Goal: Task Accomplishment & Management: Manage account settings

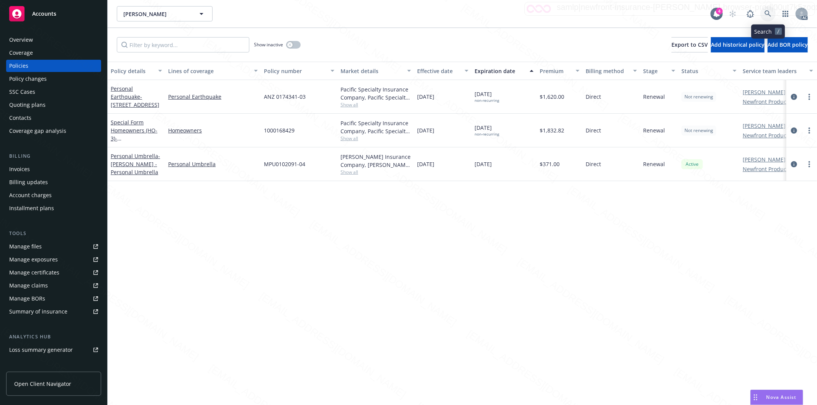
click at [767, 10] on icon at bounding box center [768, 13] width 7 height 7
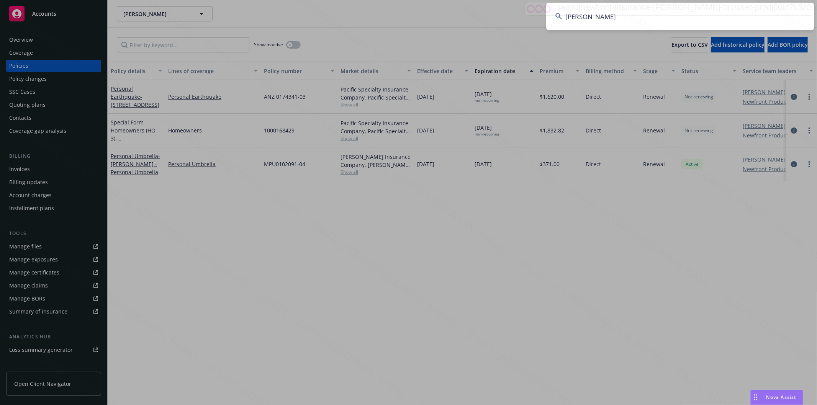
type input "[PERSON_NAME]"
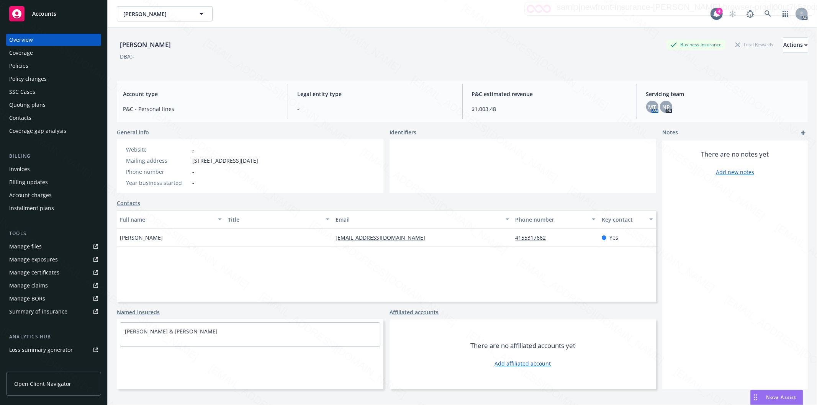
click at [34, 69] on div "Policies" at bounding box center [53, 66] width 89 height 12
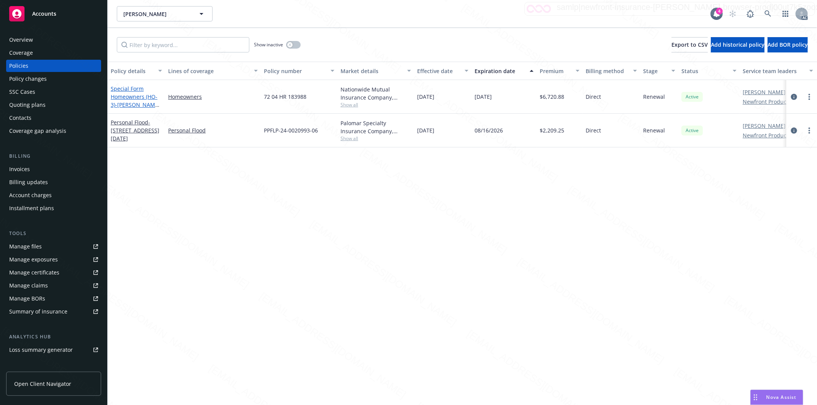
click at [135, 90] on link "Special Form Homeowners (HO-3) - [PERSON_NAME] & [PERSON_NAME]" at bounding box center [135, 100] width 49 height 31
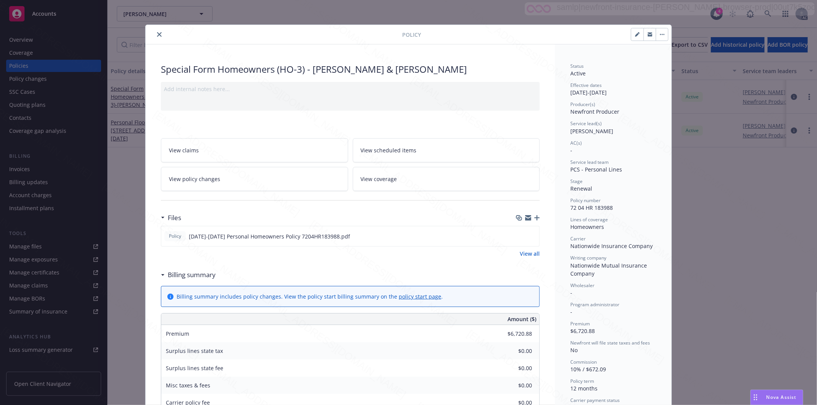
click at [193, 275] on h3 "Billing summary" at bounding box center [192, 275] width 48 height 10
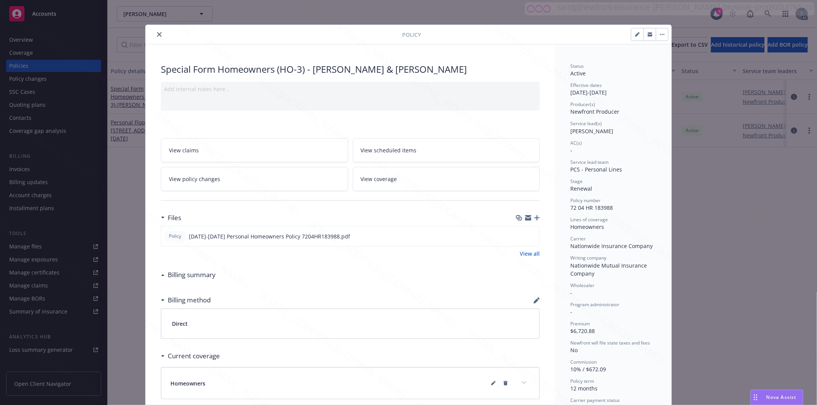
click at [157, 33] on icon "close" at bounding box center [159, 34] width 5 height 5
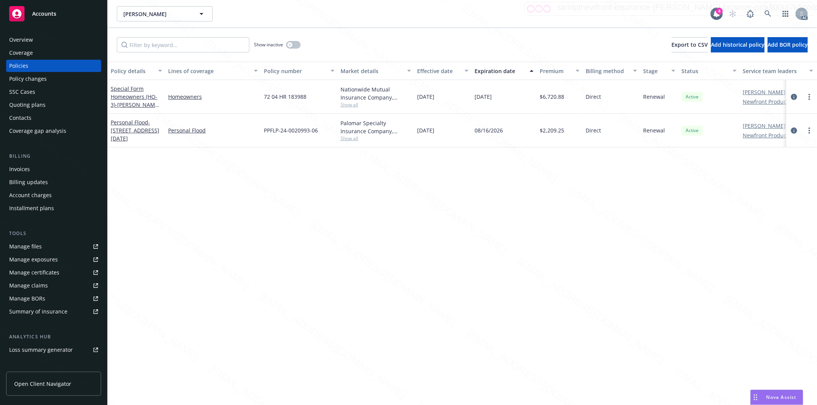
click at [61, 41] on div "Overview" at bounding box center [53, 40] width 89 height 12
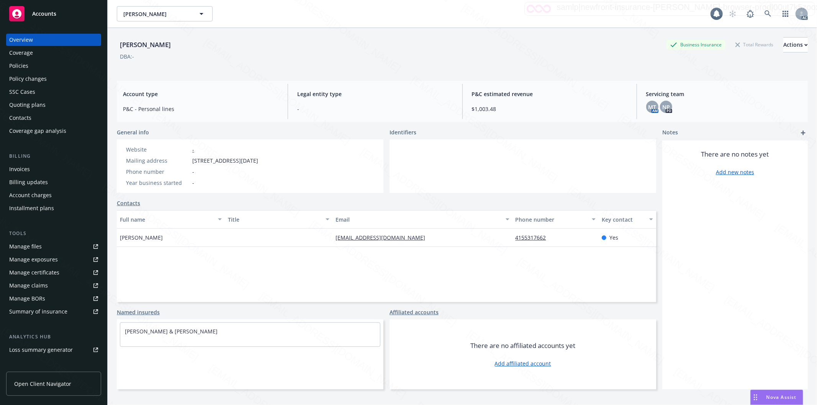
click at [61, 41] on div "Overview" at bounding box center [53, 40] width 89 height 12
click at [44, 67] on div "Policies" at bounding box center [53, 66] width 89 height 12
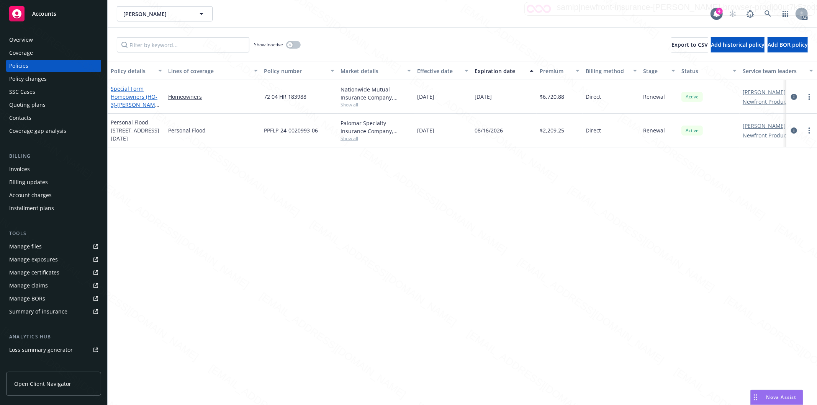
click at [129, 90] on link "Special Form Homeowners (HO-3) - [PERSON_NAME] & [PERSON_NAME]" at bounding box center [135, 100] width 49 height 31
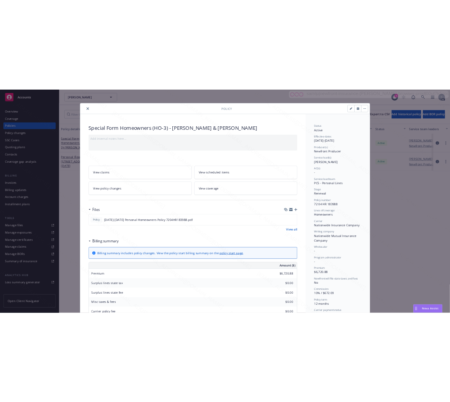
scroll to position [23, 0]
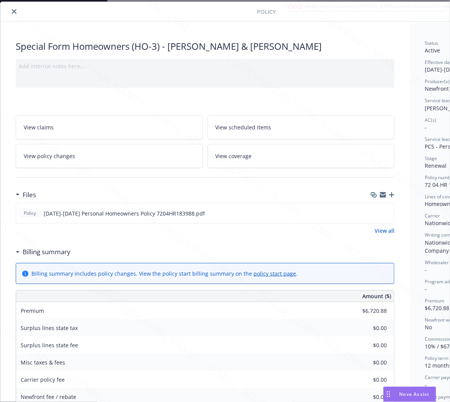
click at [27, 252] on h3 "Billing summary" at bounding box center [47, 252] width 48 height 10
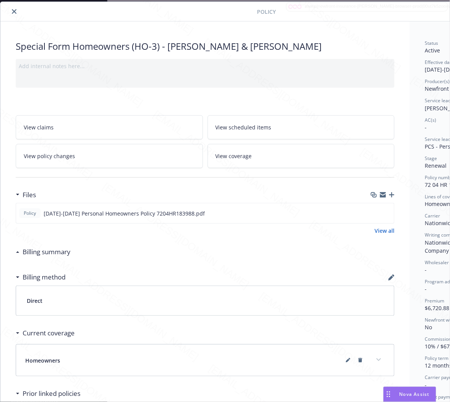
scroll to position [23, 83]
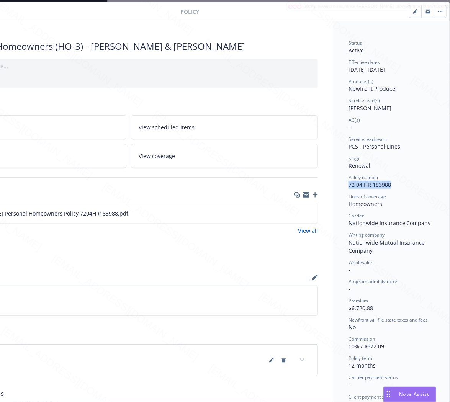
drag, startPoint x: 385, startPoint y: 185, endPoint x: 339, endPoint y: 184, distance: 45.6
click at [339, 184] on div "Status Active Effective dates [DATE] - [DATE] Producer(s) Newfront Producer Ser…" at bounding box center [391, 253] width 116 height 465
copy span "72 04 HR 183988"
click at [295, 211] on icon "download file" at bounding box center [298, 213] width 6 height 6
click at [442, 11] on icon "button" at bounding box center [442, 11] width 1 height 1
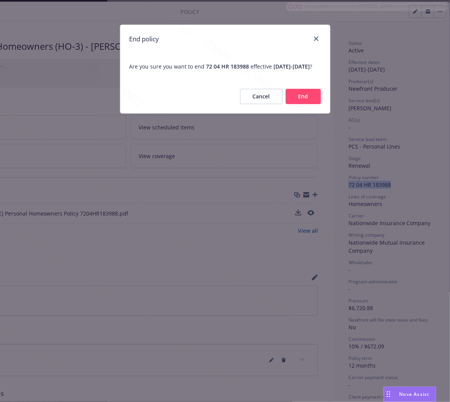
click at [306, 104] on button "End" at bounding box center [303, 96] width 35 height 15
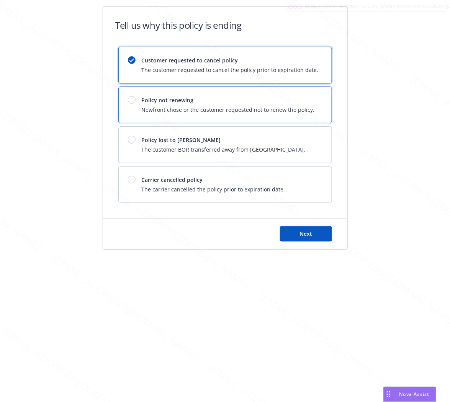
click at [260, 112] on span "Newfront chose or the customer requested not to renew the policy." at bounding box center [228, 110] width 173 height 8
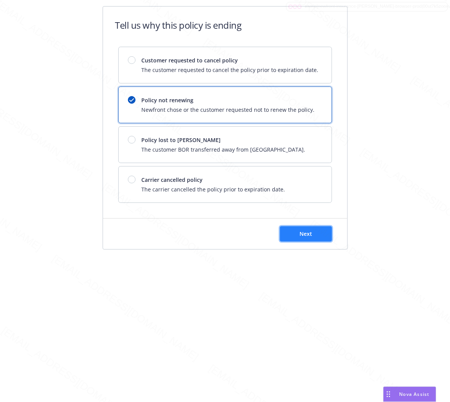
click at [310, 230] on button "Next" at bounding box center [306, 233] width 52 height 15
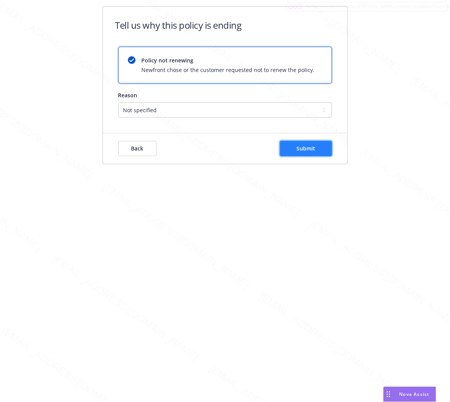
click at [309, 148] on span "Submit" at bounding box center [305, 148] width 19 height 7
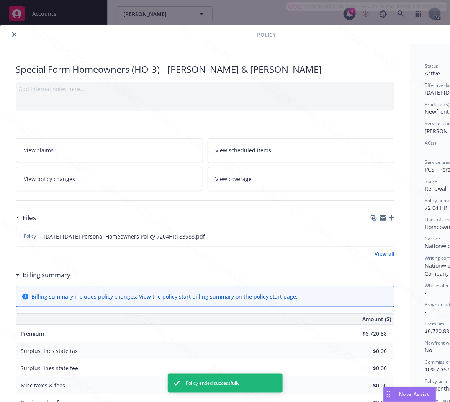
scroll to position [23, 0]
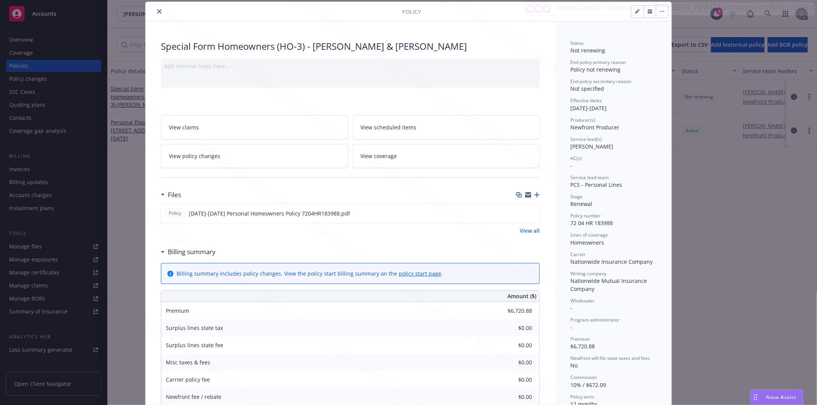
click at [157, 13] on icon "close" at bounding box center [159, 11] width 5 height 5
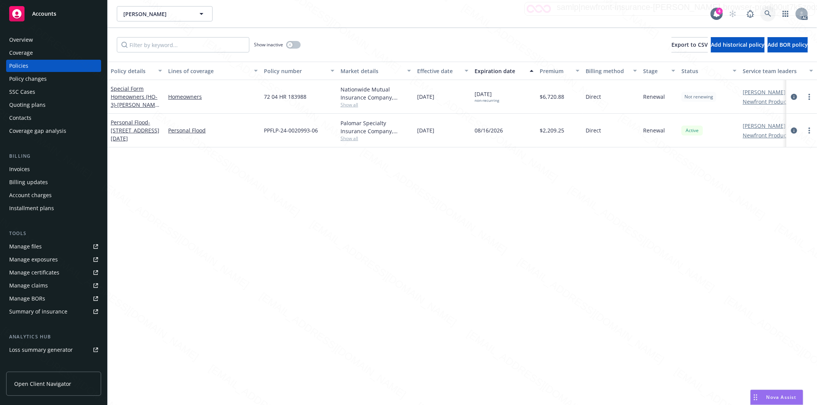
click at [766, 13] on icon at bounding box center [768, 13] width 7 height 7
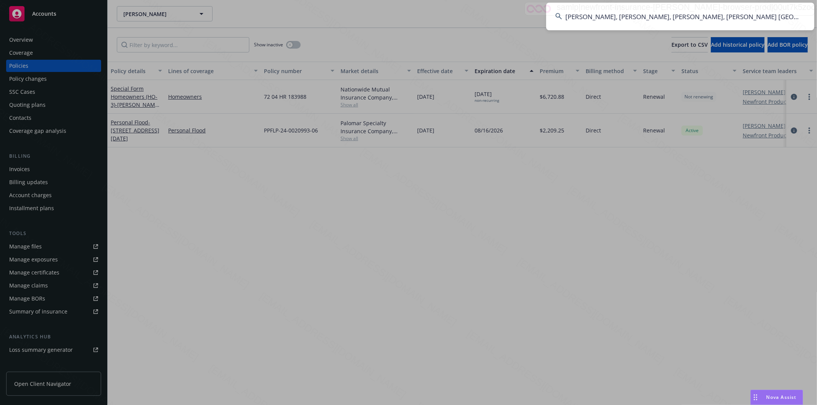
type input "[PERSON_NAME], [PERSON_NAME], [PERSON_NAME], [PERSON_NAME] [GEOGRAPHIC_DATA]"
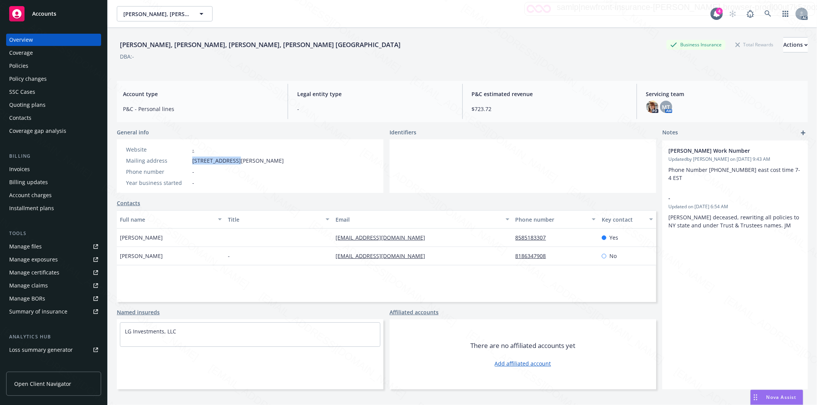
drag, startPoint x: 192, startPoint y: 161, endPoint x: 236, endPoint y: 159, distance: 43.7
click at [236, 159] on span "[STREET_ADDRESS][PERSON_NAME]" at bounding box center [238, 161] width 92 height 8
copy span "[STREET_ADDRESS]"
click at [46, 67] on div "Policies" at bounding box center [53, 66] width 89 height 12
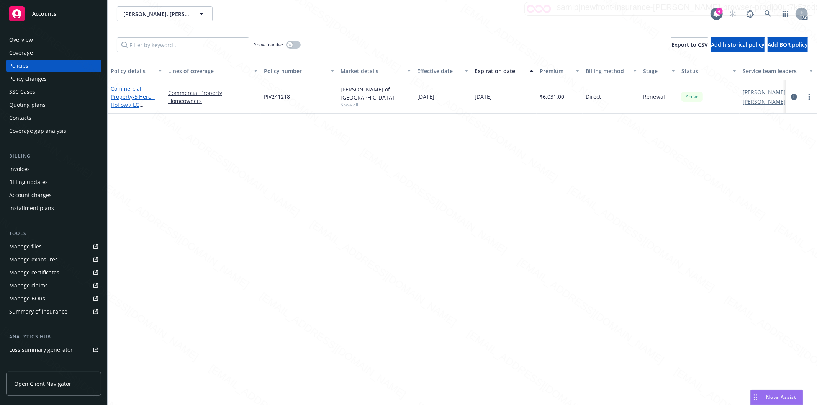
click at [139, 100] on span "- 5 Heron Hollow / LG Investments LLC" at bounding box center [133, 104] width 44 height 23
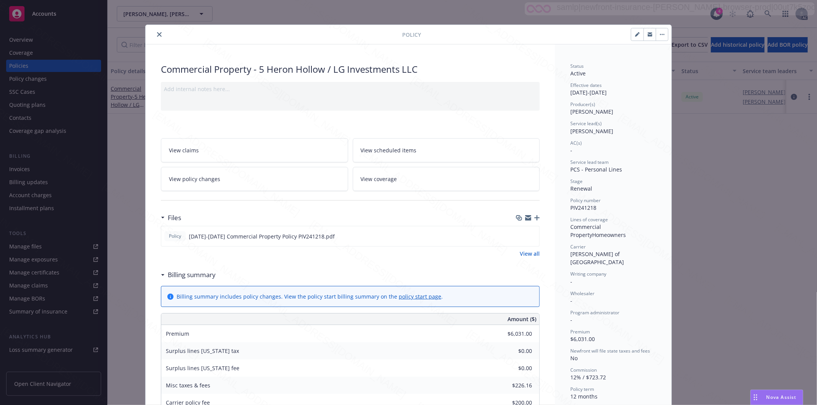
click at [187, 273] on h3 "Billing summary" at bounding box center [192, 275] width 48 height 10
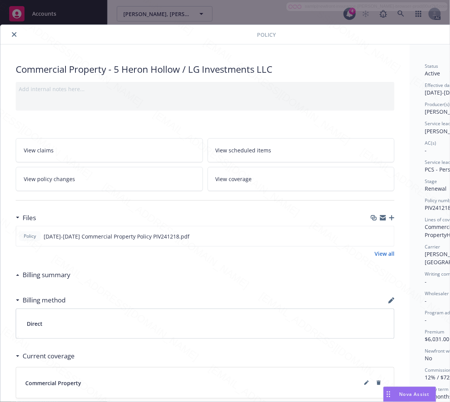
scroll to position [0, 83]
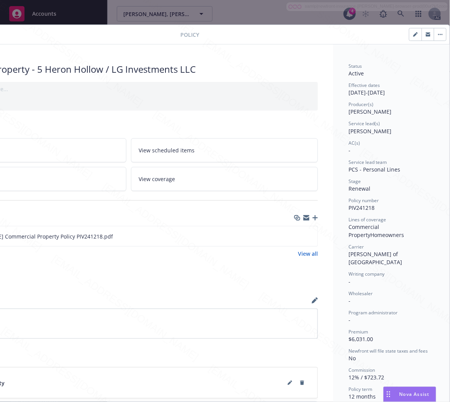
click at [357, 209] on span "PIV241218" at bounding box center [362, 207] width 26 height 7
copy span "PIV241218"
drag, startPoint x: 343, startPoint y: 226, endPoint x: 402, endPoint y: 235, distance: 60.0
click at [402, 235] on div "Commercial Property Homeowners" at bounding box center [392, 231] width 86 height 16
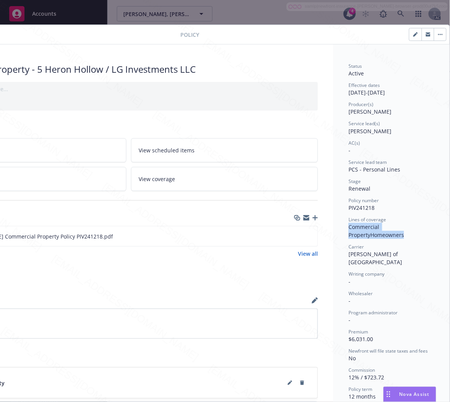
copy div "Commercial Property Homeowners"
click at [295, 236] on icon "download file" at bounding box center [297, 235] width 5 height 5
click at [442, 35] on icon "button" at bounding box center [442, 34] width 1 height 1
click at [438, 35] on icon "button" at bounding box center [440, 35] width 5 height 2
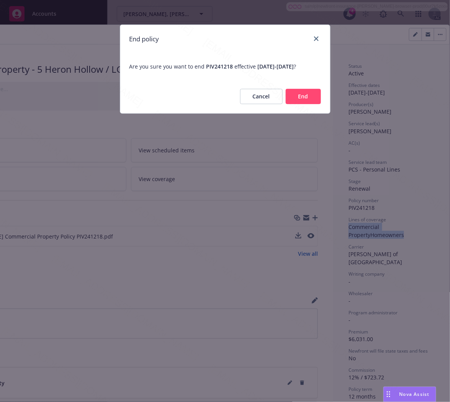
click at [307, 100] on button "End" at bounding box center [303, 96] width 35 height 15
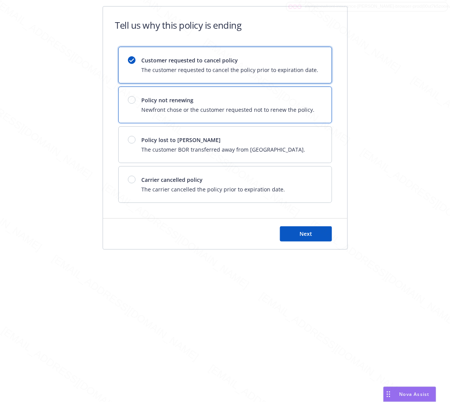
click at [307, 100] on span "Policy not renewing" at bounding box center [228, 100] width 173 height 8
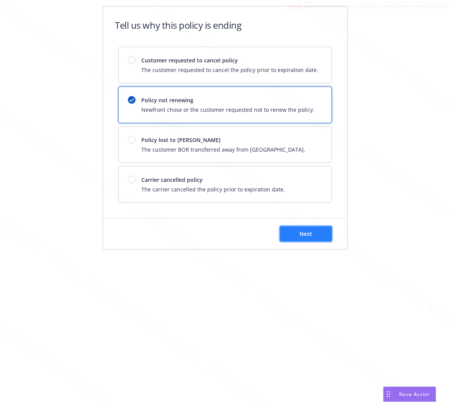
click at [321, 239] on button "Next" at bounding box center [306, 233] width 52 height 15
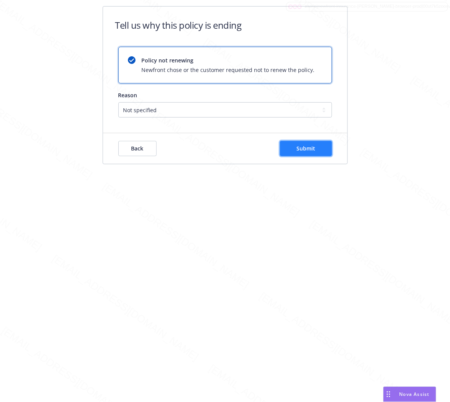
click at [324, 153] on button "Submit" at bounding box center [306, 148] width 52 height 15
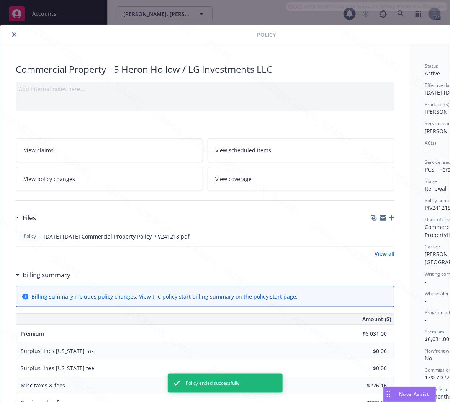
scroll to position [23, 0]
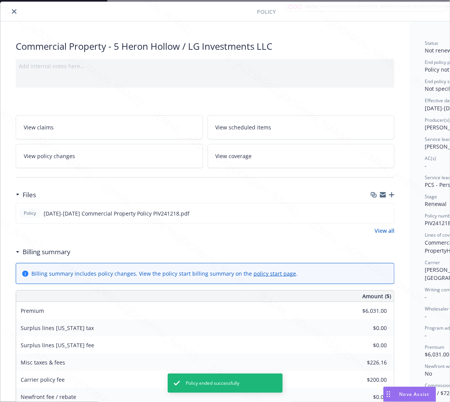
click at [13, 12] on icon "close" at bounding box center [14, 11] width 5 height 5
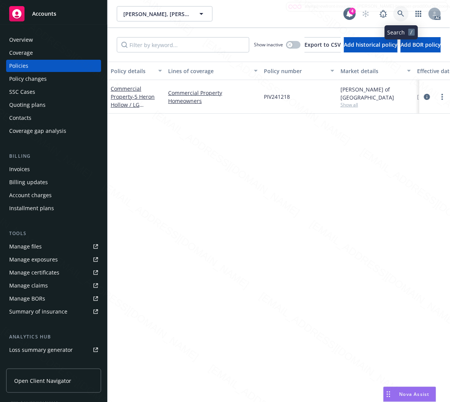
click at [401, 13] on icon at bounding box center [401, 13] width 7 height 7
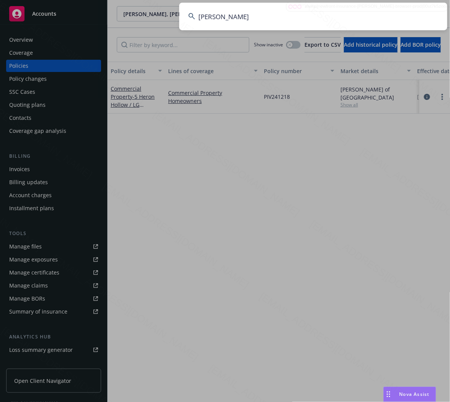
type input "[PERSON_NAME]"
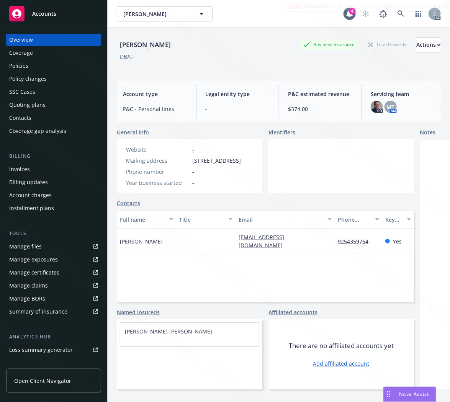
click at [29, 65] on div "Policies" at bounding box center [53, 66] width 89 height 12
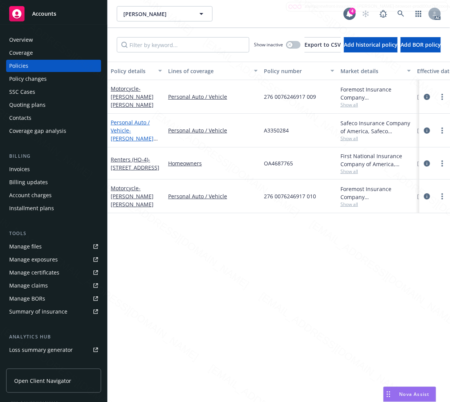
click at [131, 127] on span "- [PERSON_NAME] [PERSON_NAME]" at bounding box center [134, 138] width 47 height 23
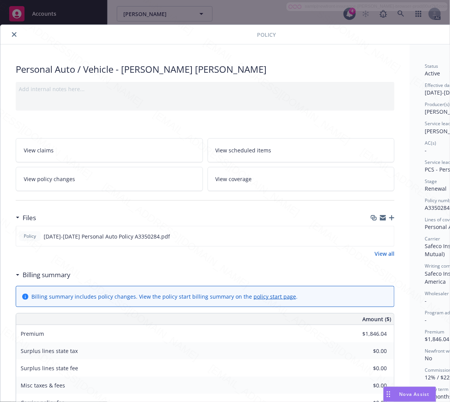
click at [64, 277] on h3 "Billing summary" at bounding box center [47, 275] width 48 height 10
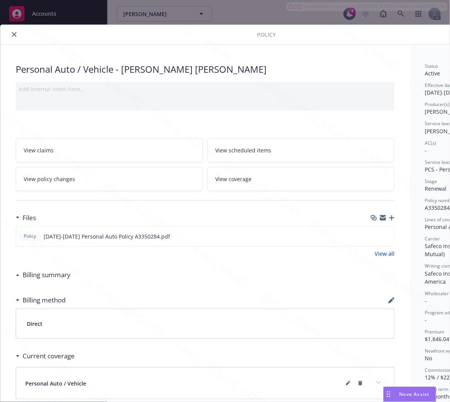
scroll to position [0, 83]
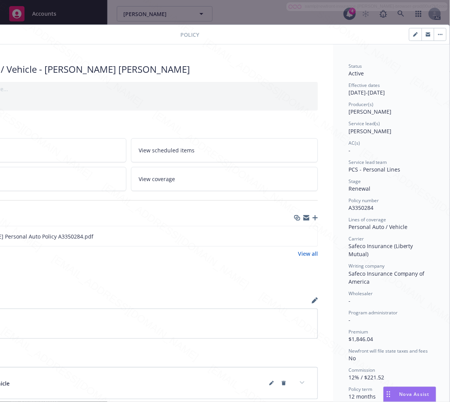
click at [359, 208] on span "A3350284" at bounding box center [361, 207] width 25 height 7
copy span "A3350284"
click at [295, 235] on icon "download file" at bounding box center [298, 236] width 6 height 6
click at [438, 34] on icon "button" at bounding box center [440, 35] width 5 height 2
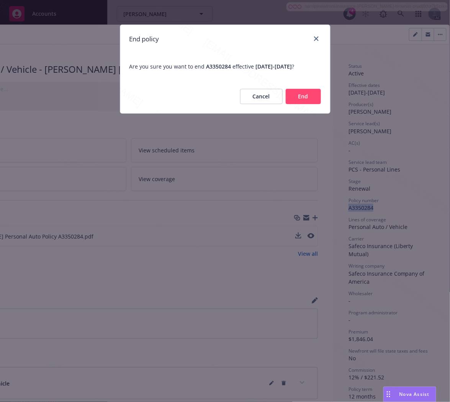
click at [321, 96] on div "Cancel End" at bounding box center [225, 97] width 210 height 34
click at [317, 96] on button "End" at bounding box center [303, 96] width 35 height 15
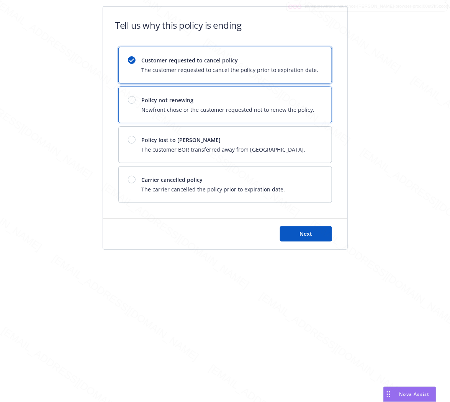
click at [316, 96] on div "Policy not renewing Newfront chose or the customer requested not to renew the p…" at bounding box center [225, 105] width 213 height 36
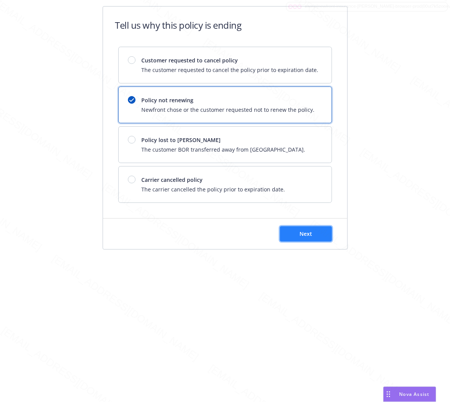
click at [318, 234] on button "Next" at bounding box center [306, 233] width 52 height 15
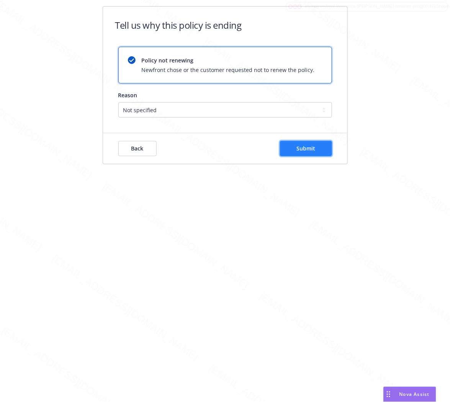
click at [321, 144] on button "Submit" at bounding box center [306, 148] width 52 height 15
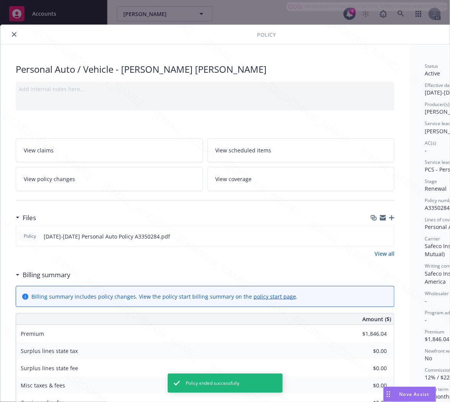
scroll to position [23, 0]
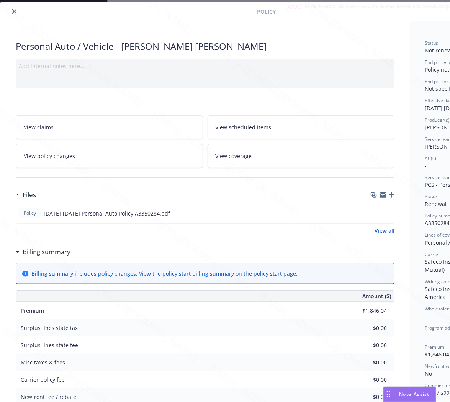
click at [12, 11] on icon "close" at bounding box center [14, 11] width 5 height 5
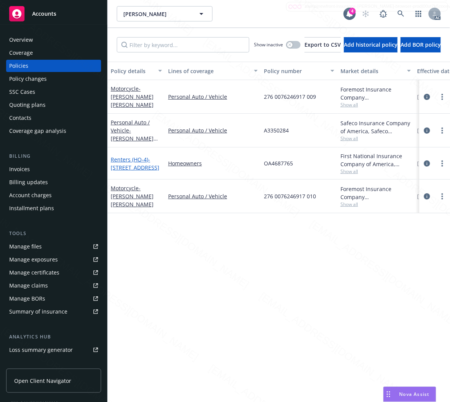
click at [134, 165] on span "- [STREET_ADDRESS]" at bounding box center [135, 163] width 49 height 15
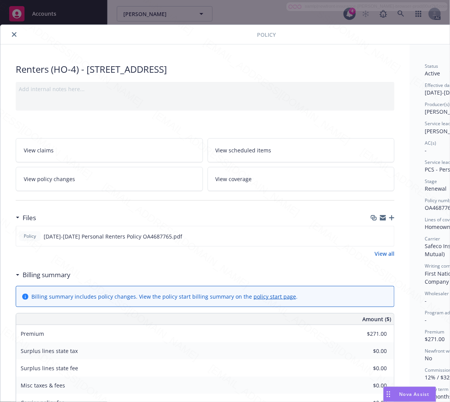
click at [54, 275] on h3 "Billing summary" at bounding box center [47, 275] width 48 height 10
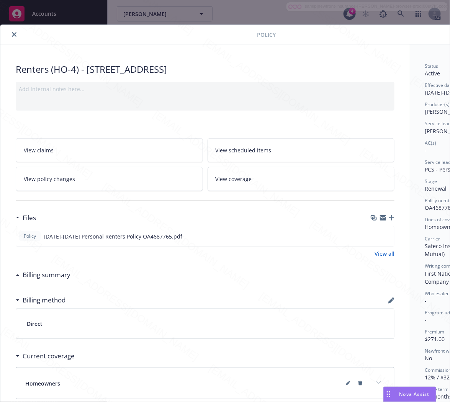
scroll to position [0, 83]
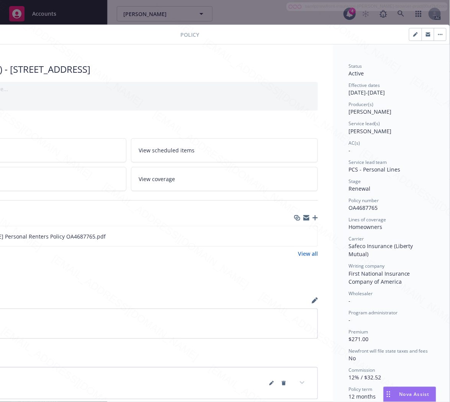
click at [357, 206] on span "OA4687765" at bounding box center [363, 207] width 29 height 7
copy span "OA4687765"
click at [295, 236] on icon "download file" at bounding box center [298, 236] width 6 height 6
click at [434, 35] on button "button" at bounding box center [440, 34] width 12 height 12
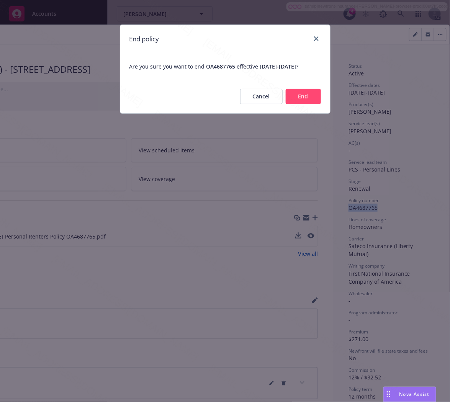
click at [301, 104] on button "End" at bounding box center [303, 96] width 35 height 15
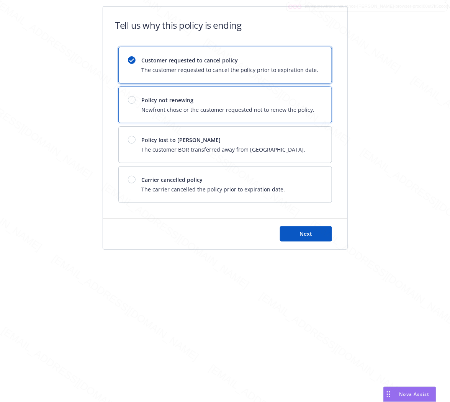
click at [301, 105] on div "Policy not renewing Newfront chose or the customer requested not to renew the p…" at bounding box center [228, 105] width 173 height 18
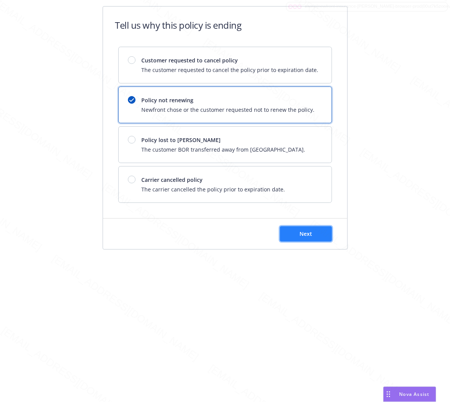
click at [309, 234] on span "Next" at bounding box center [306, 233] width 13 height 7
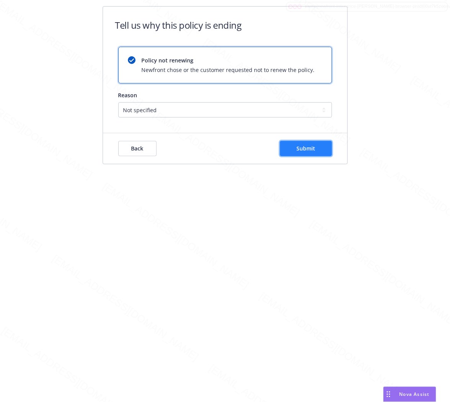
click at [324, 148] on button "Submit" at bounding box center [306, 148] width 52 height 15
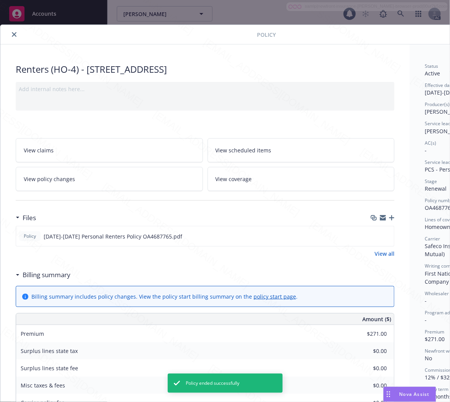
scroll to position [23, 0]
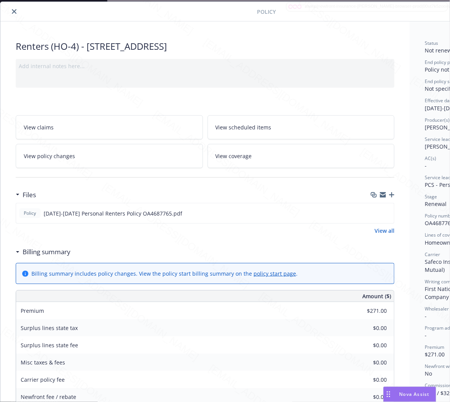
click at [13, 13] on icon "close" at bounding box center [14, 11] width 5 height 5
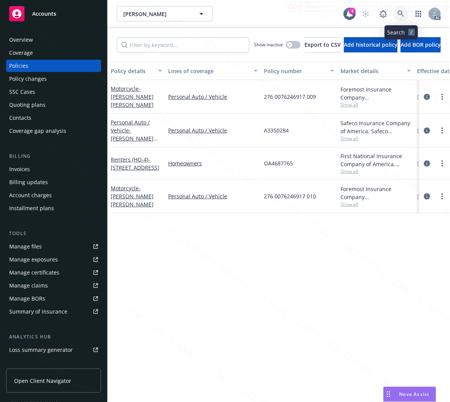
click at [401, 15] on icon at bounding box center [401, 13] width 7 height 7
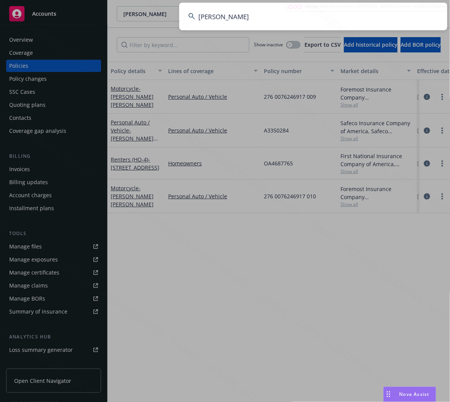
type input "[PERSON_NAME]"
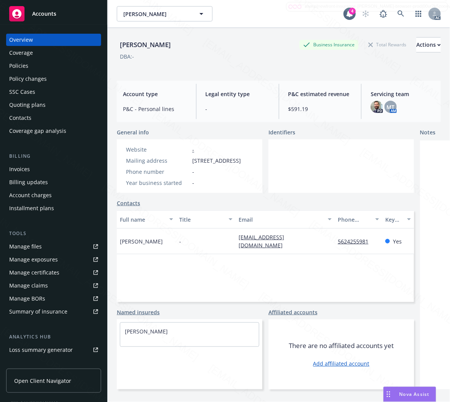
click at [18, 67] on div "Policies" at bounding box center [18, 66] width 19 height 12
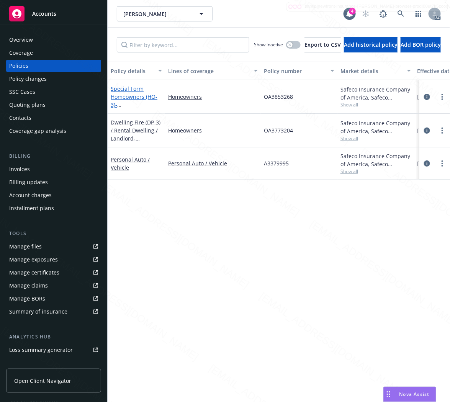
click at [124, 97] on link "Special Form Homeowners (HO-3) - [STREET_ADDRESS]" at bounding box center [135, 100] width 49 height 31
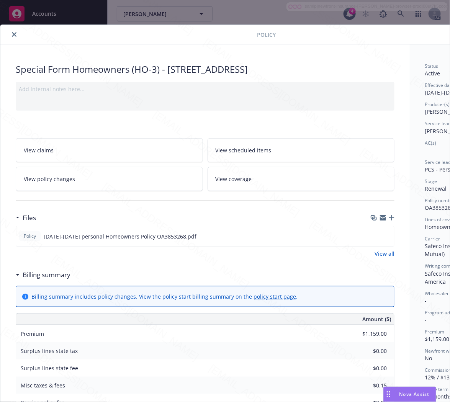
click at [45, 273] on h3 "Billing summary" at bounding box center [47, 275] width 48 height 10
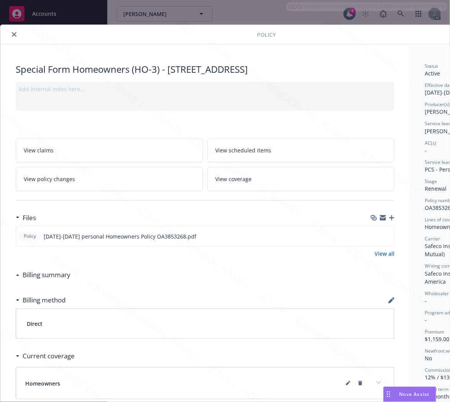
scroll to position [0, 83]
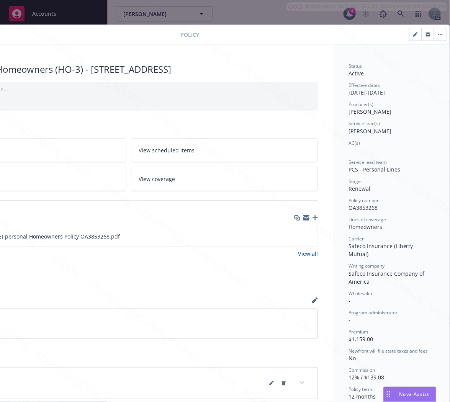
click at [363, 207] on span "OA3853268" at bounding box center [363, 207] width 29 height 7
click at [363, 206] on span "OA3853268" at bounding box center [363, 207] width 29 height 7
copy span "OA3853268"
click at [295, 234] on icon "download file" at bounding box center [298, 236] width 6 height 6
click at [434, 33] on button "button" at bounding box center [440, 34] width 12 height 12
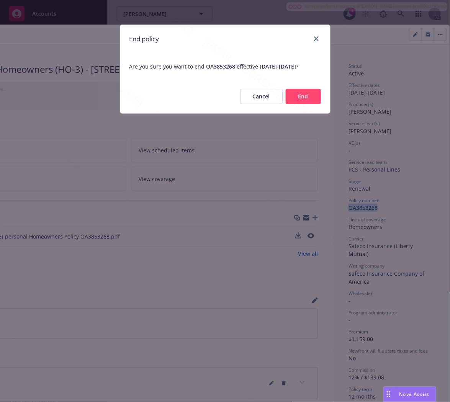
click at [304, 104] on button "End" at bounding box center [303, 96] width 35 height 15
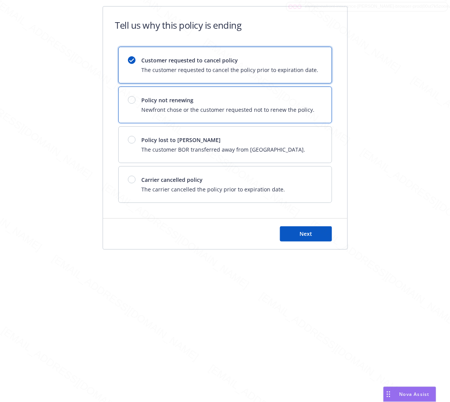
click at [304, 110] on span "Newfront chose or the customer requested not to renew the policy." at bounding box center [228, 110] width 173 height 8
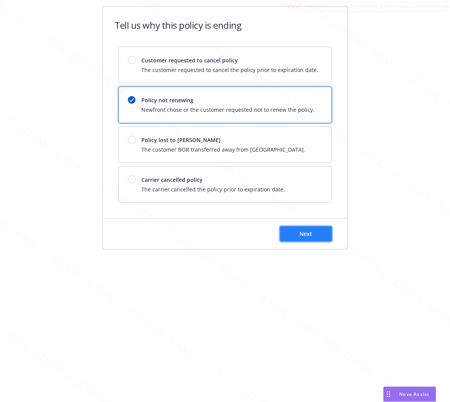
click at [307, 234] on span "Next" at bounding box center [306, 233] width 13 height 7
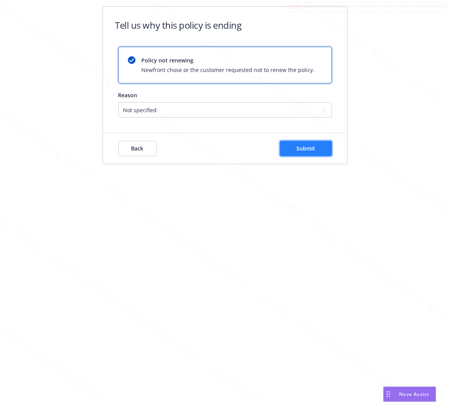
click at [309, 151] on span "Submit" at bounding box center [305, 148] width 19 height 7
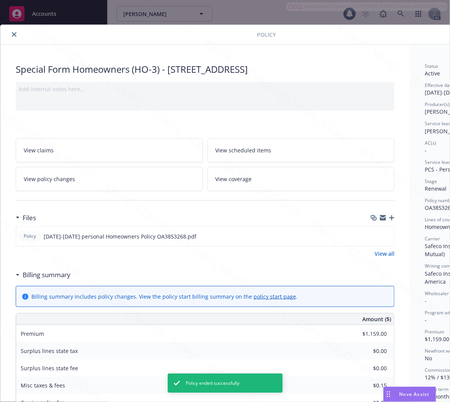
scroll to position [23, 0]
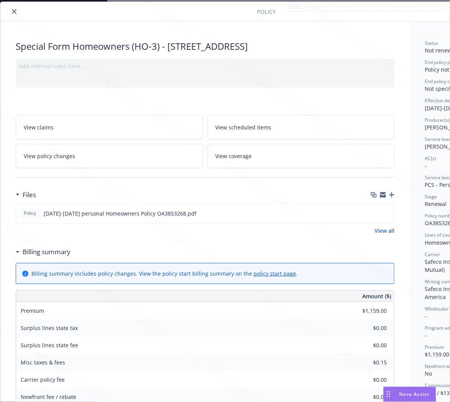
click at [45, 253] on h3 "Billing summary" at bounding box center [47, 252] width 48 height 10
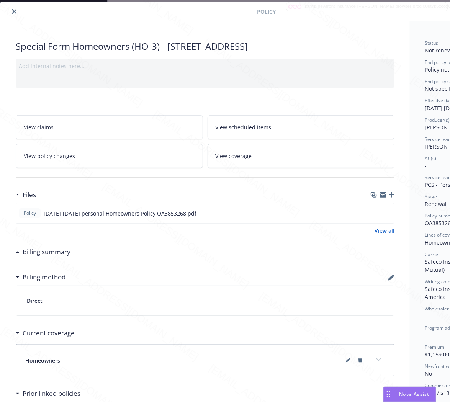
click at [13, 13] on icon "close" at bounding box center [14, 11] width 5 height 5
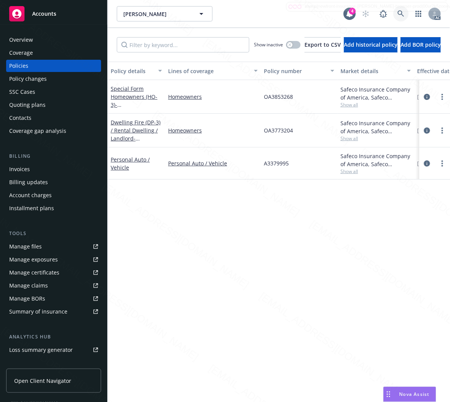
click at [401, 11] on icon at bounding box center [401, 13] width 7 height 7
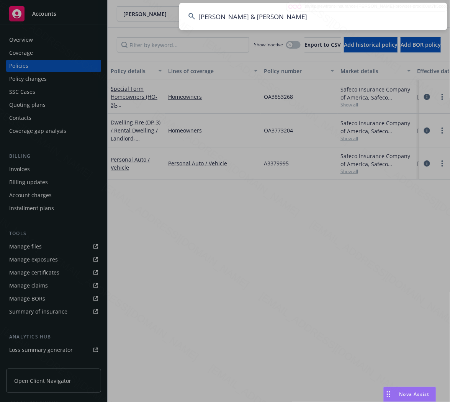
type input "[PERSON_NAME] & [PERSON_NAME]"
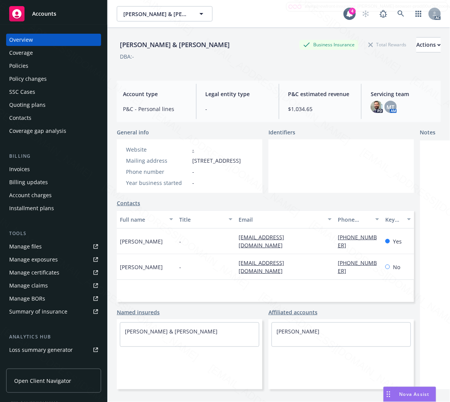
click at [29, 68] on div "Policies" at bounding box center [53, 66] width 89 height 12
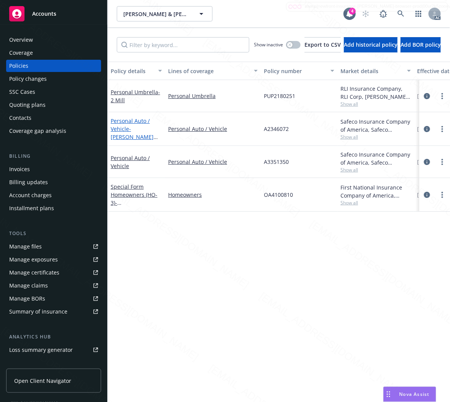
click at [125, 127] on link "Personal Auto / Vehicle - [PERSON_NAME] [PERSON_NAME]" at bounding box center [132, 132] width 43 height 31
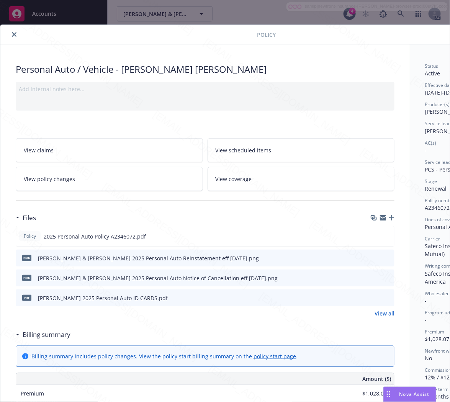
click at [122, 173] on link "View policy changes" at bounding box center [109, 179] width 187 height 24
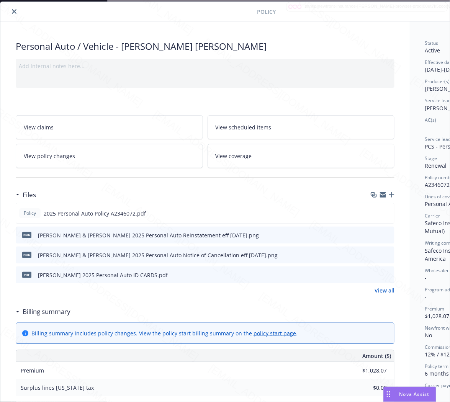
click at [50, 310] on h3 "Billing summary" at bounding box center [47, 312] width 48 height 10
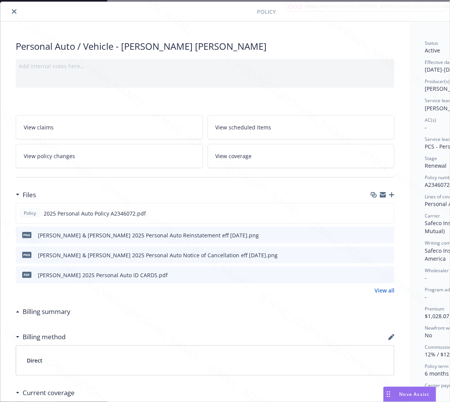
scroll to position [23, 83]
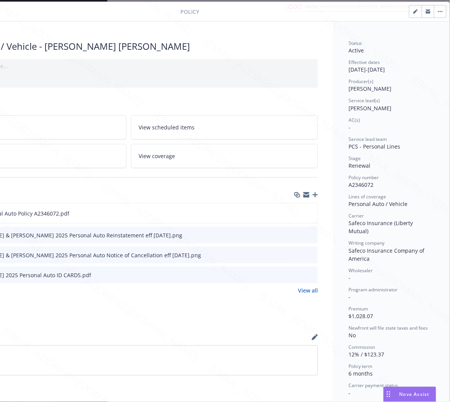
click at [363, 185] on span "A2346072" at bounding box center [361, 184] width 25 height 7
copy span "A2346072"
click at [295, 211] on icon "download file" at bounding box center [298, 213] width 6 height 6
click at [434, 10] on button "button" at bounding box center [440, 11] width 12 height 12
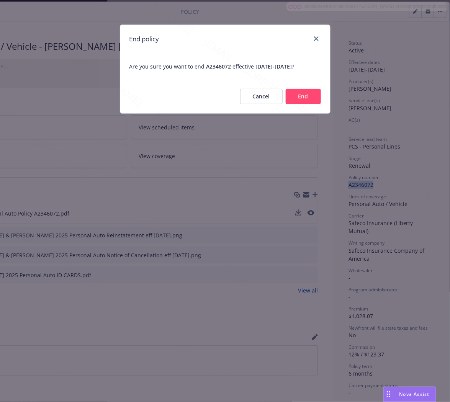
click at [289, 98] on button "End" at bounding box center [303, 96] width 35 height 15
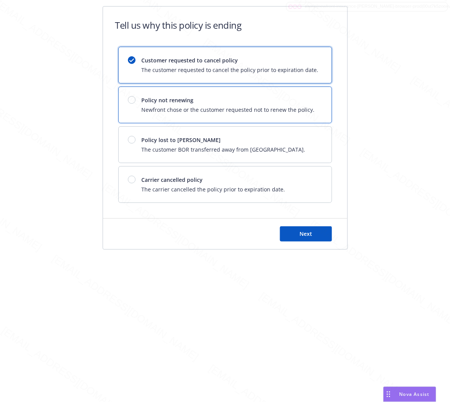
click at [276, 106] on span "Newfront chose or the customer requested not to renew the policy." at bounding box center [228, 110] width 173 height 8
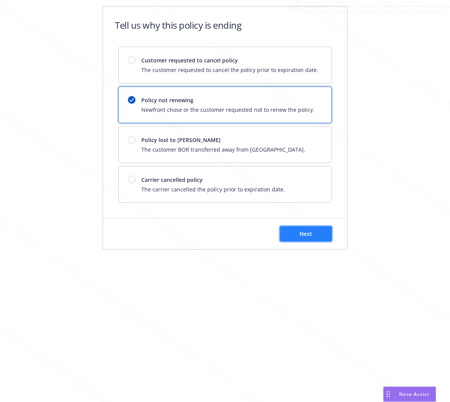
click at [313, 232] on button "Next" at bounding box center [306, 233] width 52 height 15
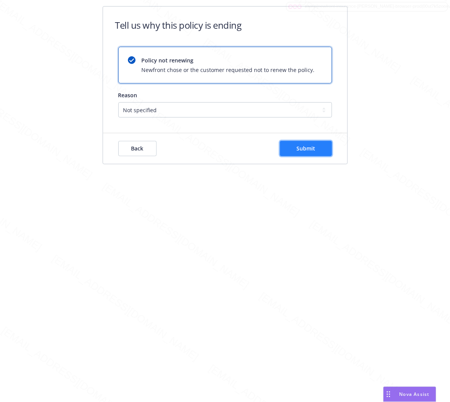
click at [301, 151] on span "Submit" at bounding box center [305, 148] width 19 height 7
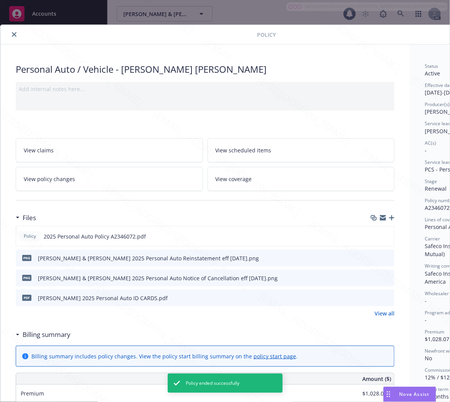
scroll to position [23, 0]
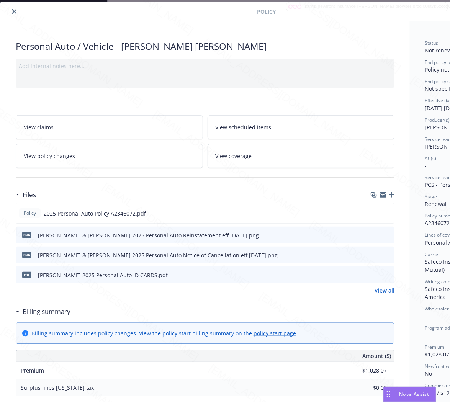
click at [12, 10] on icon "close" at bounding box center [14, 11] width 5 height 5
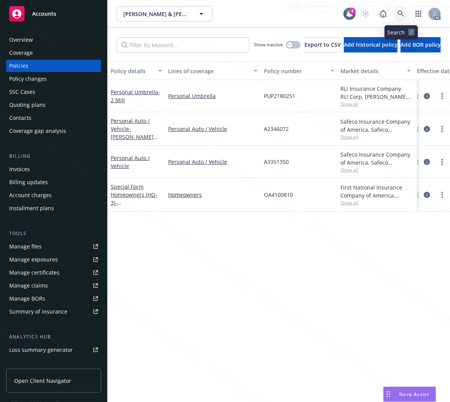
click at [399, 12] on icon at bounding box center [401, 13] width 7 height 7
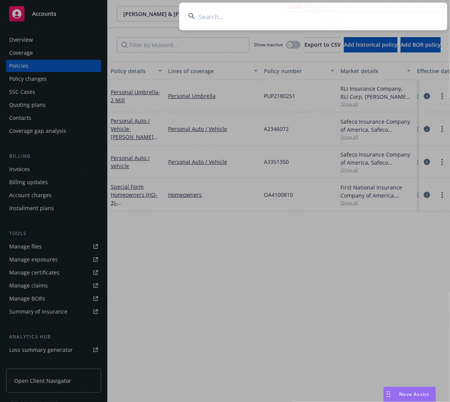
type input "[PERSON_NAME]"
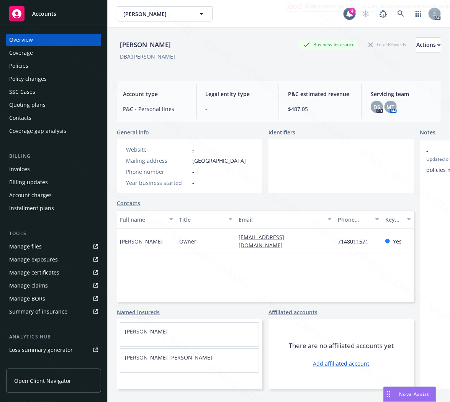
click at [54, 67] on div "Policies" at bounding box center [53, 66] width 89 height 12
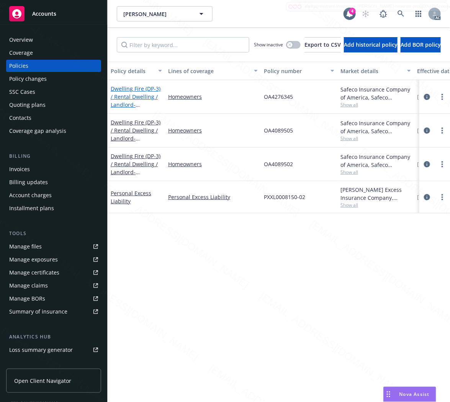
click at [119, 98] on link "Dwelling Fire (DP-3) / [PERSON_NAME] / Landlord - [STREET_ADDRESS][PERSON_NAME]" at bounding box center [136, 113] width 51 height 56
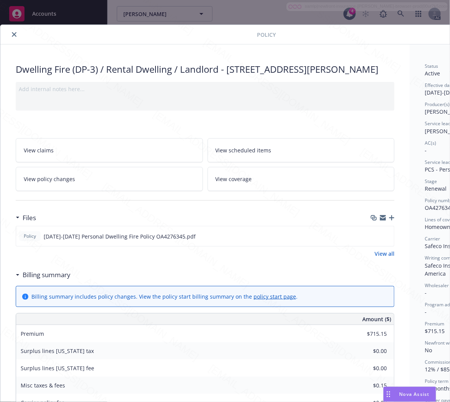
click at [56, 280] on h3 "Billing summary" at bounding box center [47, 275] width 48 height 10
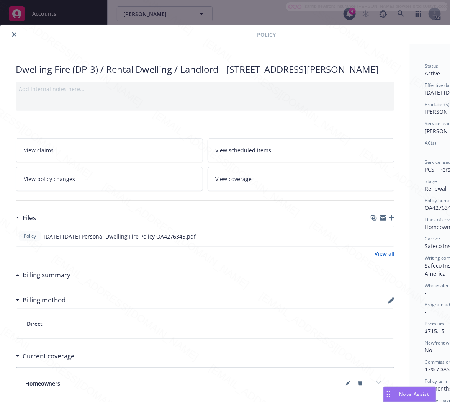
scroll to position [0, 83]
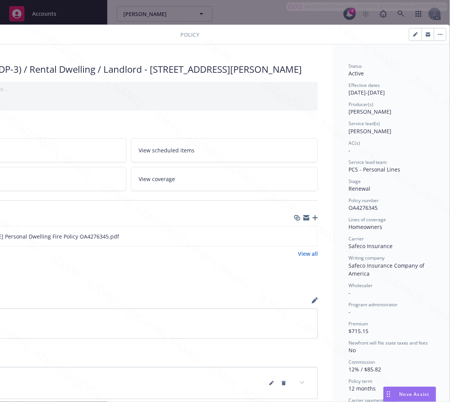
click at [362, 208] on span "OA4276345" at bounding box center [363, 207] width 29 height 7
copy span "OA4276345"
click at [295, 239] on icon "download file" at bounding box center [298, 236] width 6 height 6
click at [434, 36] on button "button" at bounding box center [440, 34] width 12 height 12
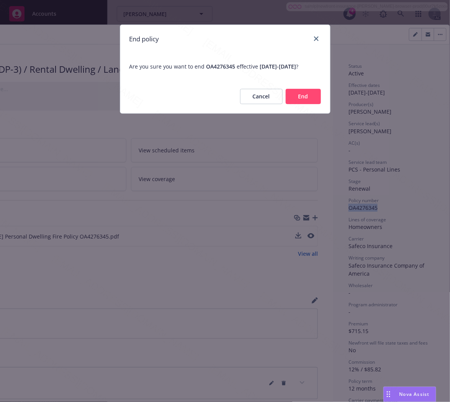
click at [294, 104] on button "End" at bounding box center [303, 96] width 35 height 15
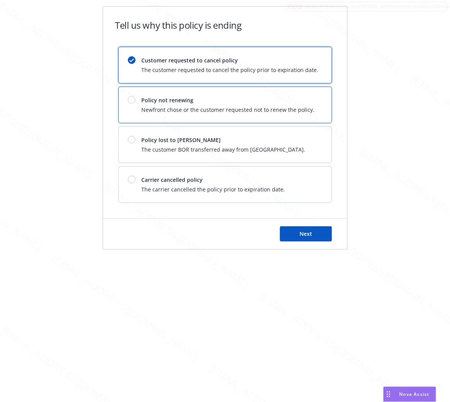
click at [293, 108] on span "Newfront chose or the customer requested not to renew the policy." at bounding box center [228, 110] width 173 height 8
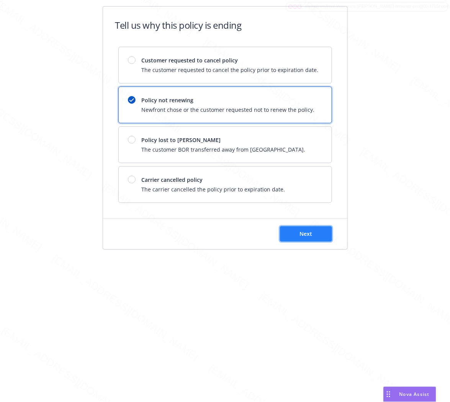
click at [304, 231] on span "Next" at bounding box center [306, 233] width 13 height 7
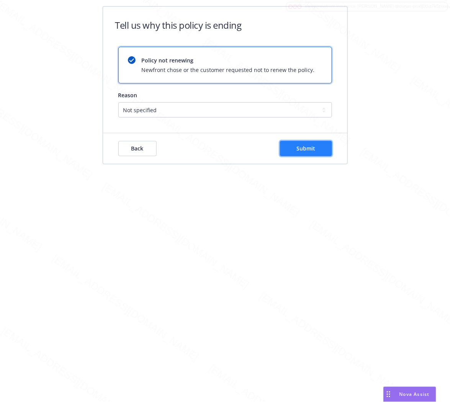
click at [323, 150] on button "Submit" at bounding box center [306, 148] width 52 height 15
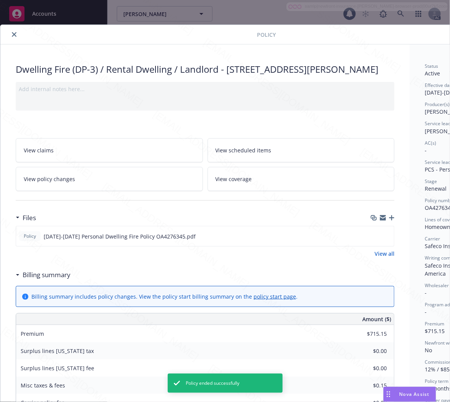
scroll to position [23, 0]
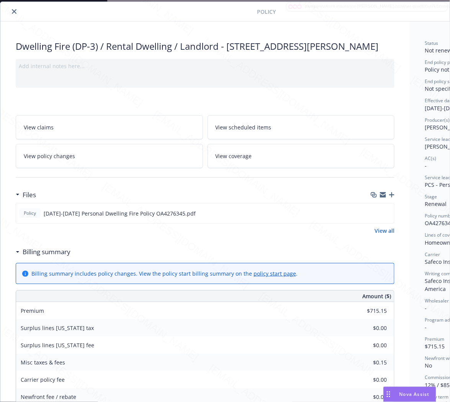
click at [14, 12] on icon "close" at bounding box center [14, 11] width 5 height 5
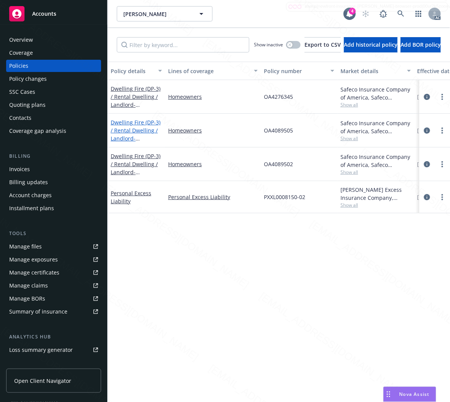
click at [132, 132] on link "Dwelling Fire (DP-3) / [PERSON_NAME] / Landlord - [STREET_ADDRESS][PERSON_NAME]" at bounding box center [136, 147] width 51 height 56
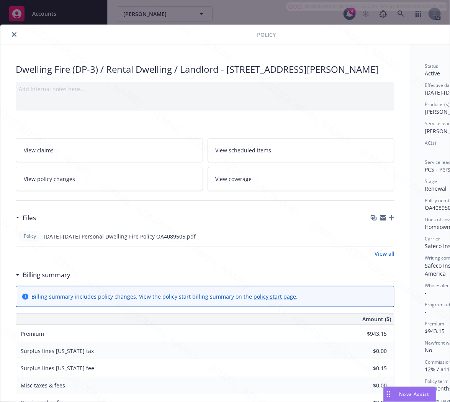
click at [67, 280] on h3 "Billing summary" at bounding box center [47, 275] width 48 height 10
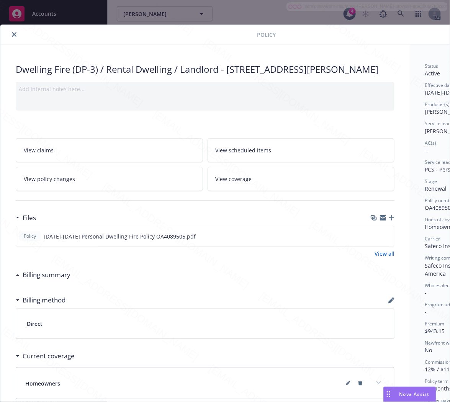
scroll to position [0, 83]
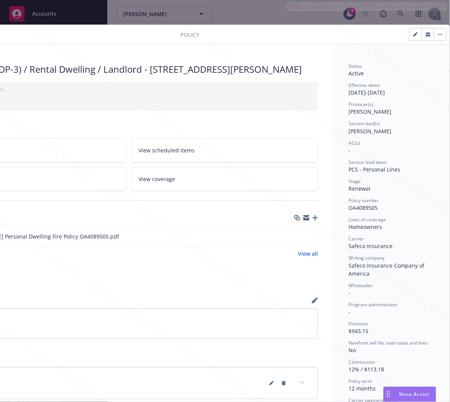
click at [363, 206] on span "OA4089505" at bounding box center [363, 207] width 29 height 7
copy span "OA4089505"
click at [295, 239] on icon "download file" at bounding box center [298, 236] width 6 height 6
click at [438, 34] on icon "button" at bounding box center [440, 35] width 5 height 2
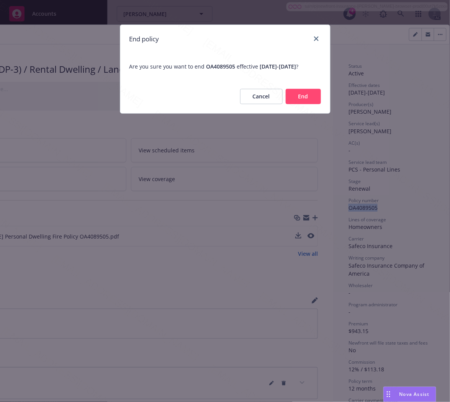
click at [312, 100] on button "End" at bounding box center [303, 96] width 35 height 15
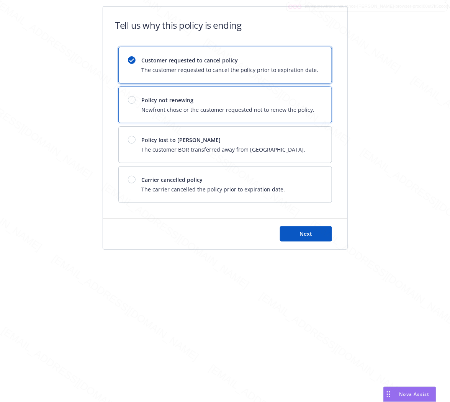
click at [312, 100] on div "Policy not renewing Newfront chose or the customer requested not to renew the p…" at bounding box center [225, 105] width 213 height 36
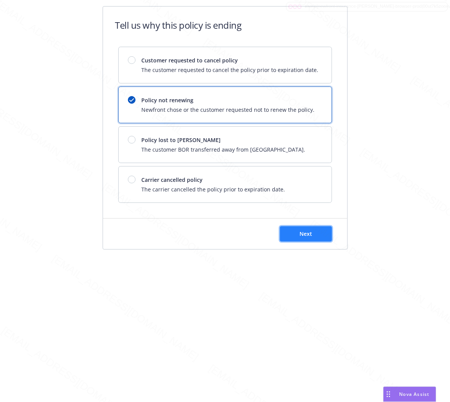
click at [312, 236] on span "Next" at bounding box center [306, 233] width 13 height 7
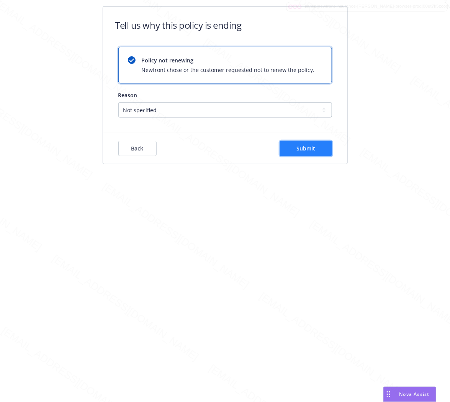
click at [315, 150] on span "Submit" at bounding box center [305, 148] width 19 height 7
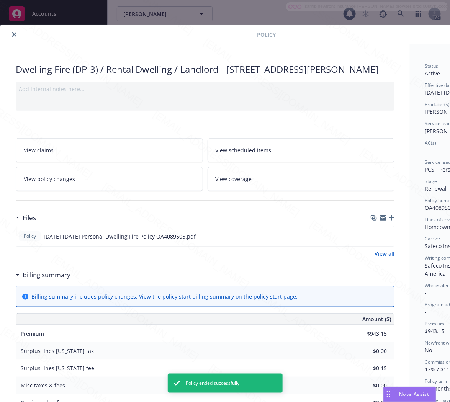
scroll to position [23, 0]
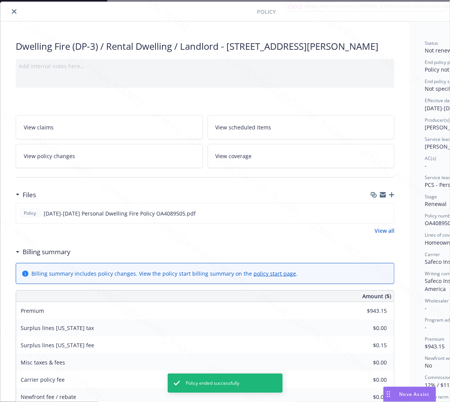
click at [15, 11] on icon "close" at bounding box center [14, 11] width 5 height 5
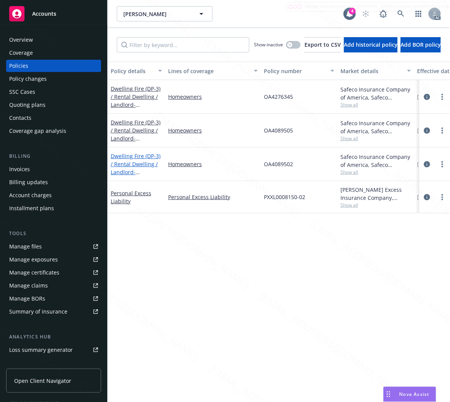
click at [129, 162] on link "Dwelling Fire (DP-3) / [PERSON_NAME] / Landlord - [STREET_ADDRESS][PERSON_NAME]" at bounding box center [136, 171] width 50 height 39
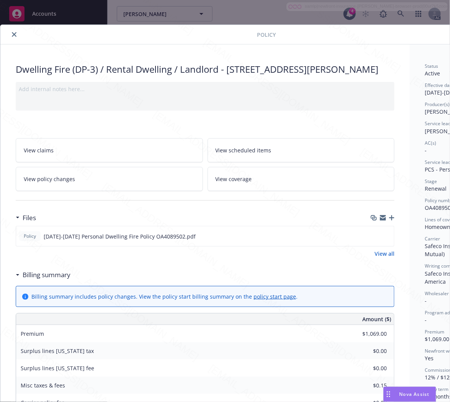
click at [51, 280] on h3 "Billing summary" at bounding box center [47, 275] width 48 height 10
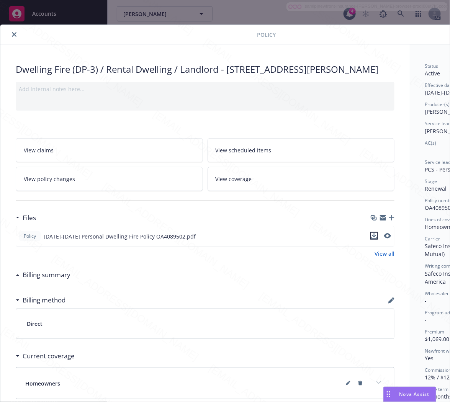
click at [373, 239] on icon "download file" at bounding box center [374, 236] width 6 height 6
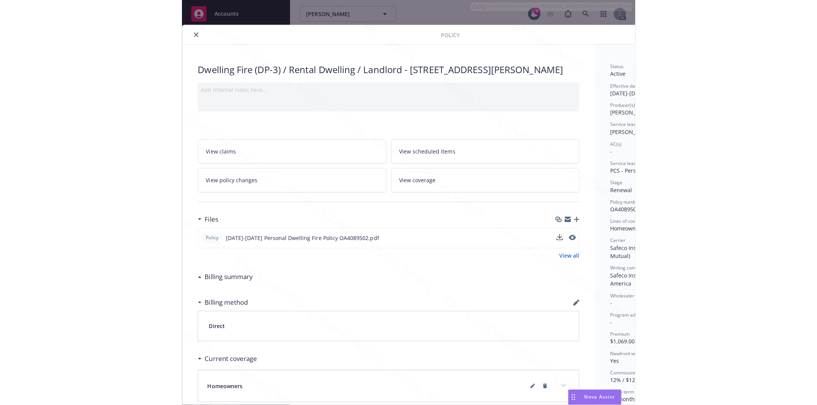
scroll to position [0, 83]
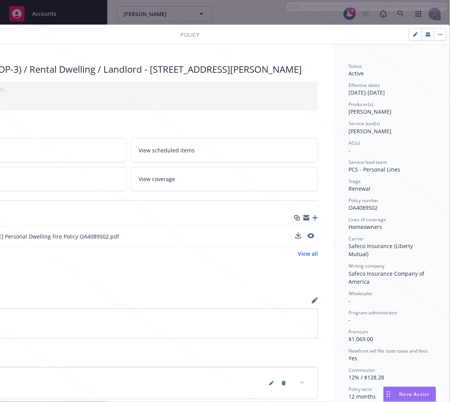
click at [353, 206] on span "OA4089502" at bounding box center [363, 207] width 29 height 7
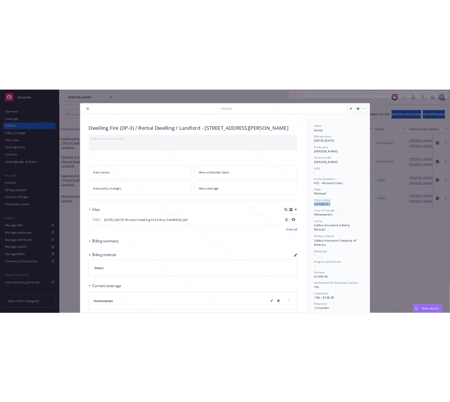
scroll to position [0, 0]
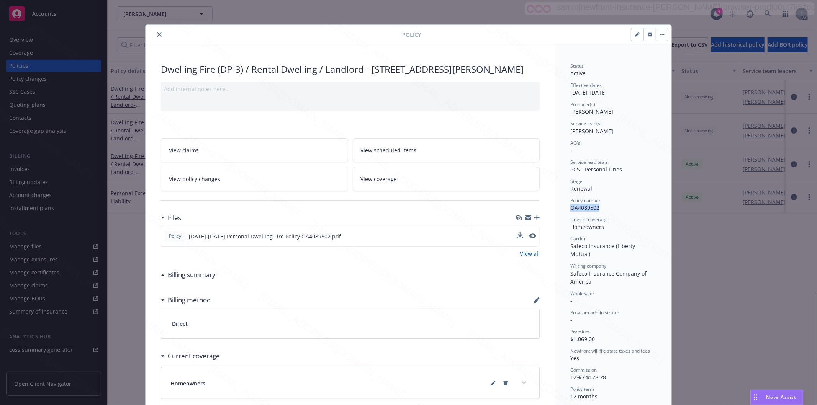
click at [157, 35] on icon "close" at bounding box center [159, 34] width 5 height 5
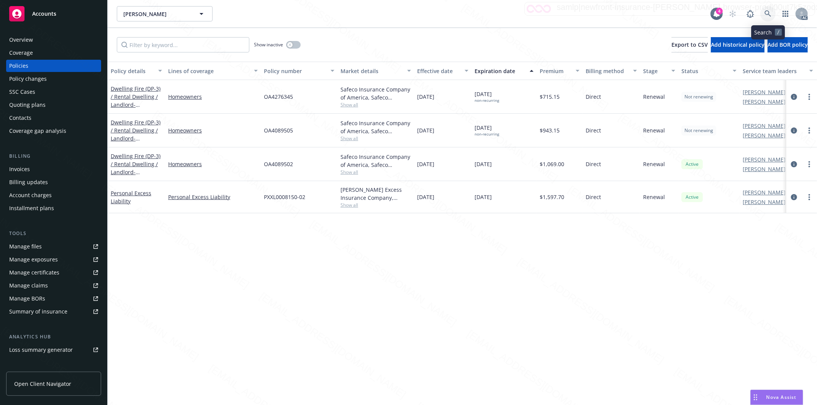
click at [767, 11] on icon at bounding box center [768, 13] width 7 height 7
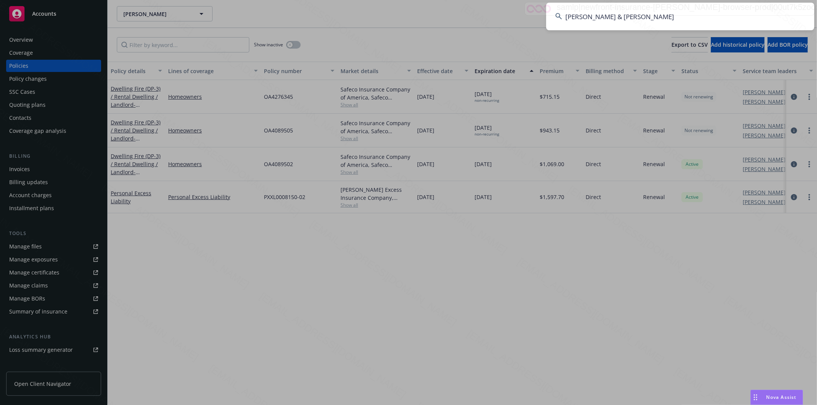
type input "[PERSON_NAME] & [PERSON_NAME]"
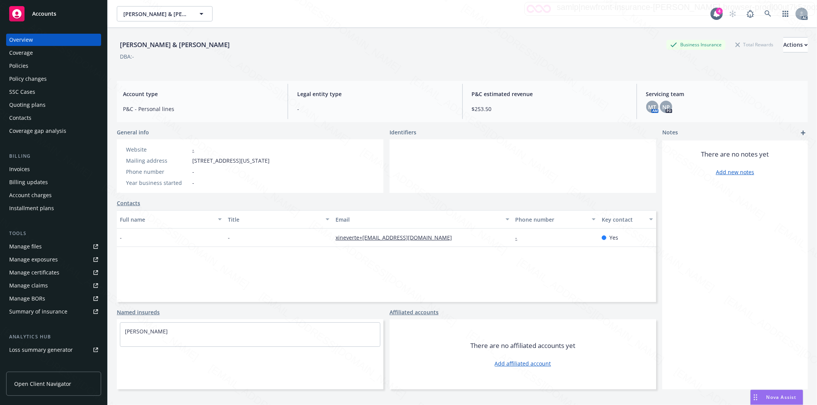
click at [29, 65] on div "Policies" at bounding box center [53, 66] width 89 height 12
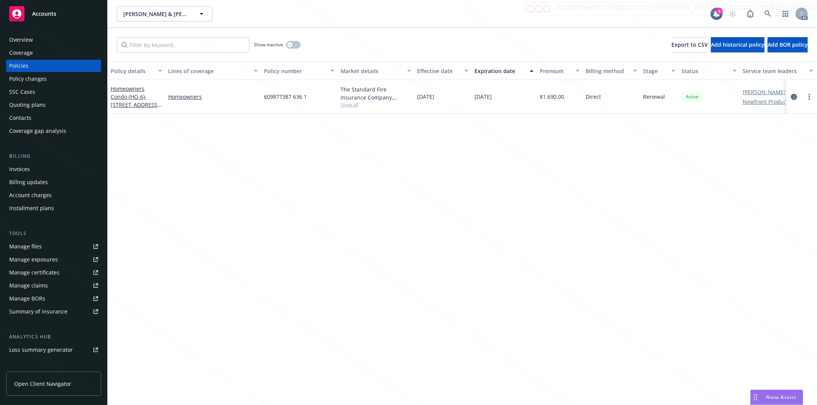
click at [41, 42] on div "Overview" at bounding box center [53, 40] width 89 height 12
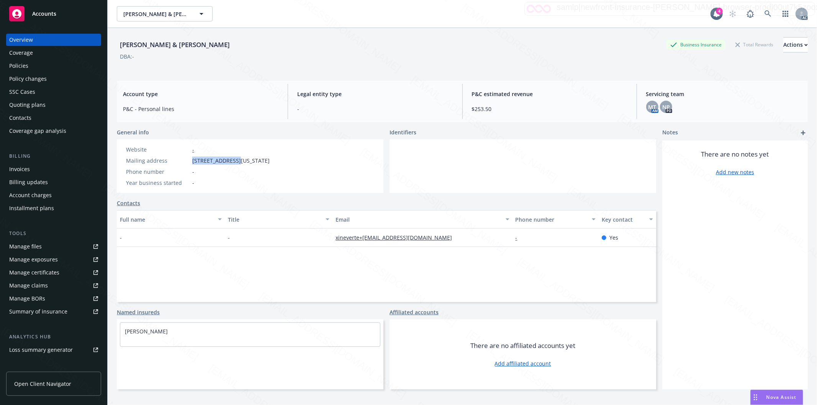
drag, startPoint x: 193, startPoint y: 162, endPoint x: 236, endPoint y: 163, distance: 42.9
click at [236, 163] on span "[STREET_ADDRESS][US_STATE]" at bounding box center [230, 161] width 77 height 8
click at [52, 62] on div "Policies" at bounding box center [53, 66] width 89 height 12
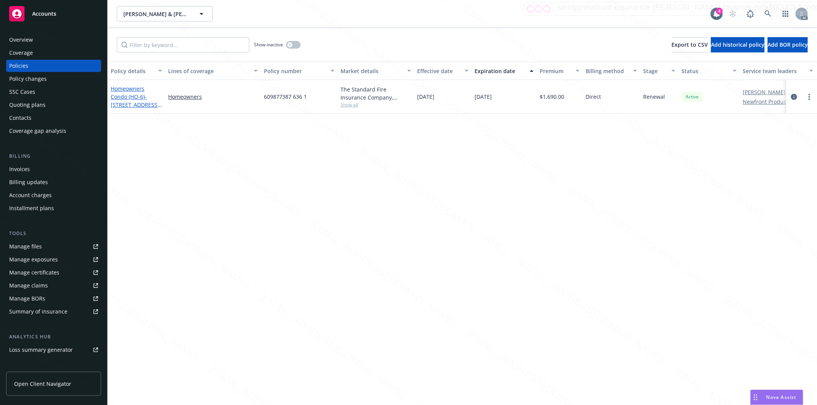
click at [118, 96] on link "Homeowners Condo (HO-6) - [STREET_ADDRESS][US_STATE]" at bounding box center [135, 100] width 49 height 31
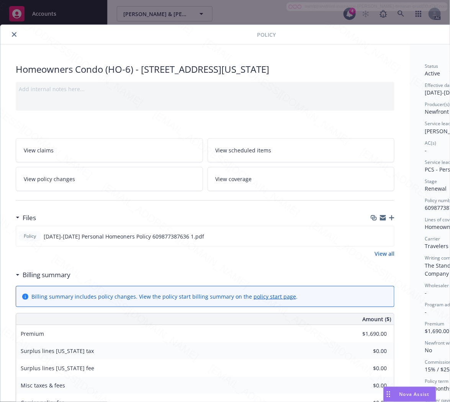
click at [54, 277] on h3 "Billing summary" at bounding box center [47, 275] width 48 height 10
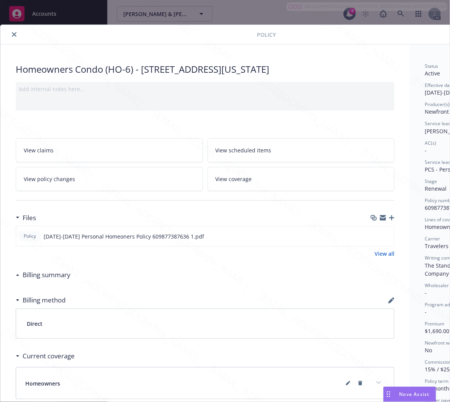
scroll to position [0, 83]
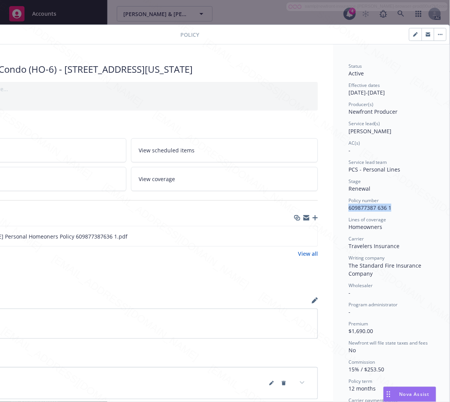
drag, startPoint x: 388, startPoint y: 208, endPoint x: 338, endPoint y: 205, distance: 50.2
click at [338, 205] on div "Status Active Effective dates [DATE] - [DATE] Producer(s) Newfront Producer Ser…" at bounding box center [391, 276] width 116 height 465
click at [295, 236] on icon "download file" at bounding box center [297, 235] width 5 height 5
click at [438, 34] on icon "button" at bounding box center [440, 35] width 5 height 2
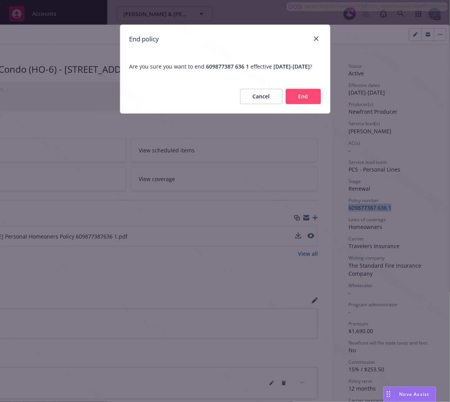
click at [296, 104] on button "End" at bounding box center [303, 96] width 35 height 15
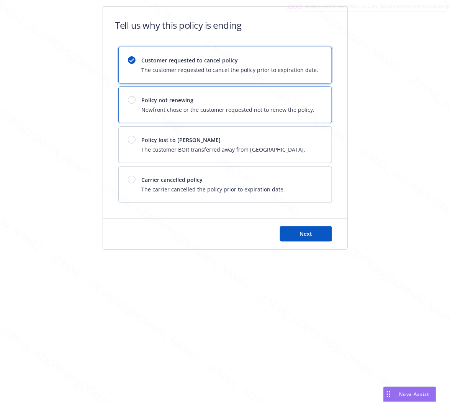
click at [296, 103] on span "Policy not renewing" at bounding box center [228, 100] width 173 height 8
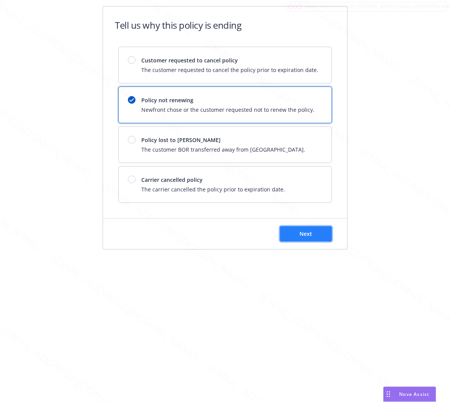
click at [313, 234] on button "Next" at bounding box center [306, 233] width 52 height 15
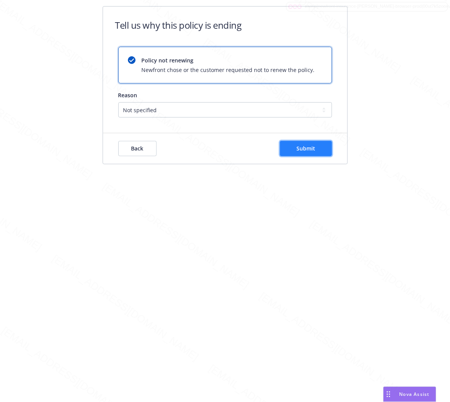
click at [310, 152] on span "Submit" at bounding box center [305, 148] width 19 height 7
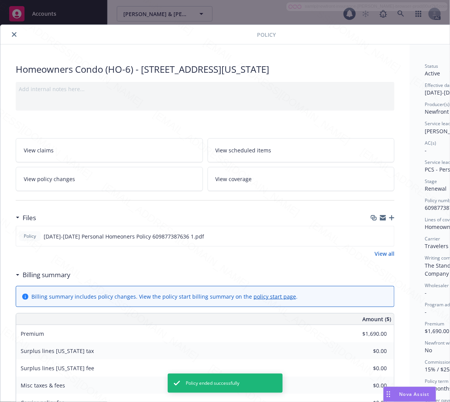
scroll to position [23, 0]
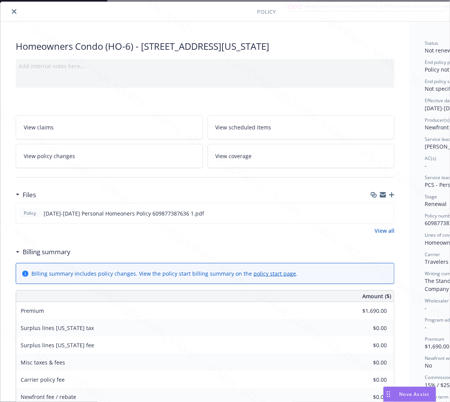
click at [43, 254] on h3 "Billing summary" at bounding box center [47, 252] width 48 height 10
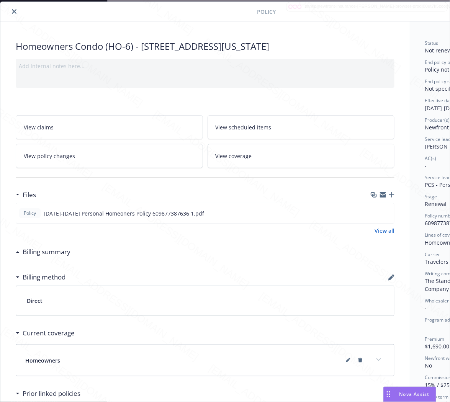
click at [15, 12] on icon "close" at bounding box center [14, 11] width 5 height 5
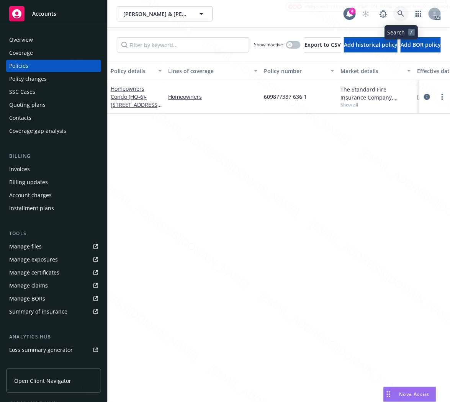
click at [402, 11] on icon at bounding box center [401, 13] width 7 height 7
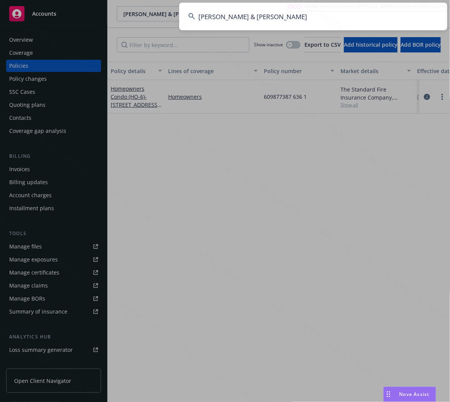
type input "[PERSON_NAME] & [PERSON_NAME]"
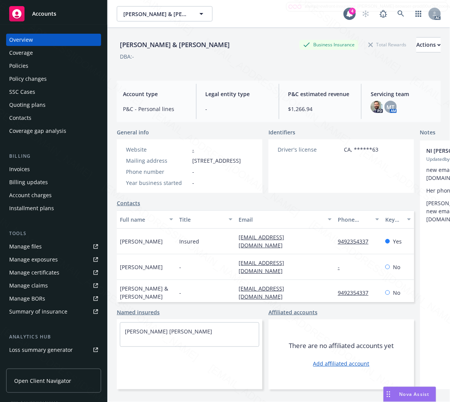
click at [22, 66] on div "Policies" at bounding box center [18, 66] width 19 height 12
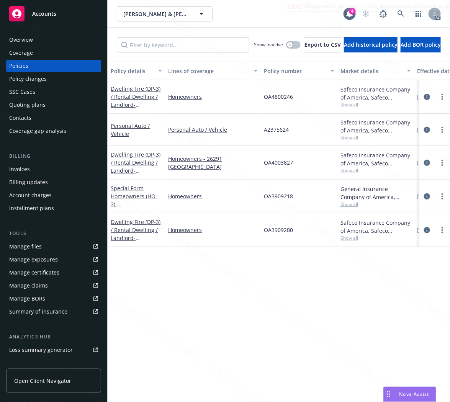
click at [216, 103] on div "Homeowners" at bounding box center [213, 97] width 96 height 34
click at [137, 101] on span "- [STREET_ADDRESS]" at bounding box center [135, 108] width 49 height 15
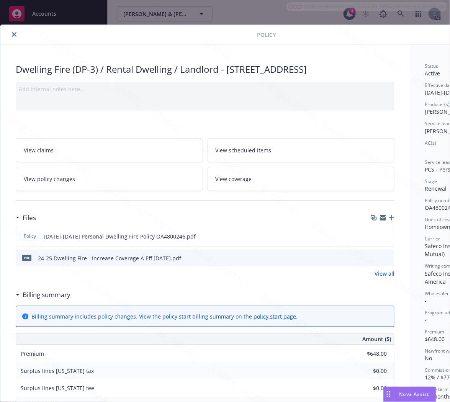
click at [45, 300] on h3 "Billing summary" at bounding box center [47, 295] width 48 height 10
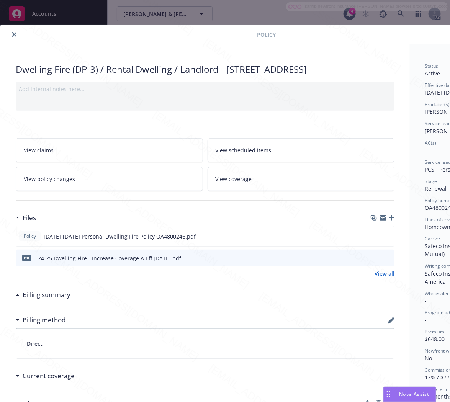
scroll to position [0, 83]
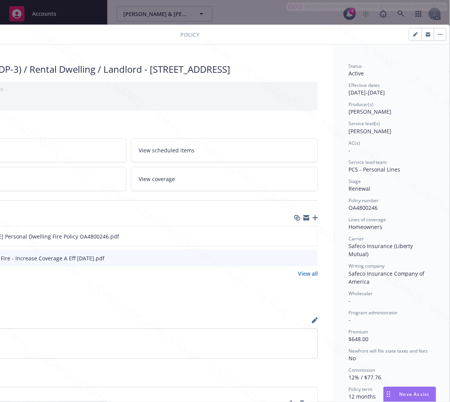
click at [366, 207] on span "OA4800246" at bounding box center [363, 207] width 29 height 7
click at [295, 237] on icon "download file" at bounding box center [297, 235] width 5 height 5
click at [440, 34] on icon "button" at bounding box center [440, 34] width 1 height 1
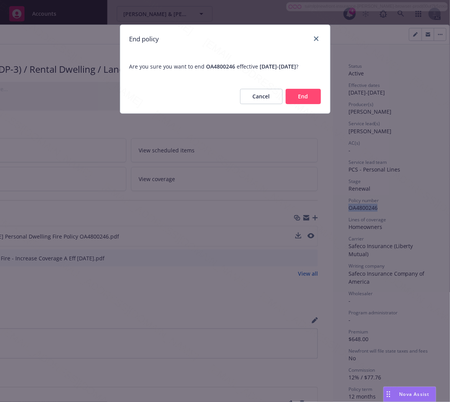
click at [291, 104] on button "End" at bounding box center [303, 96] width 35 height 15
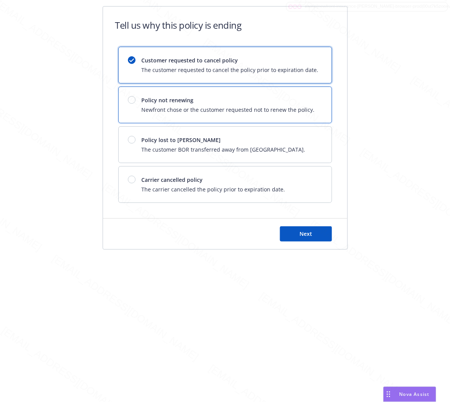
click at [291, 106] on span "Newfront chose or the customer requested not to renew the policy." at bounding box center [228, 110] width 173 height 8
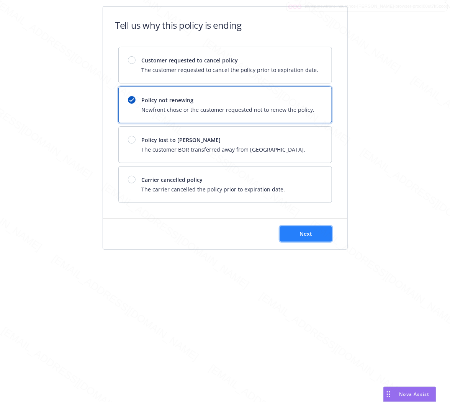
click at [316, 234] on button "Next" at bounding box center [306, 233] width 52 height 15
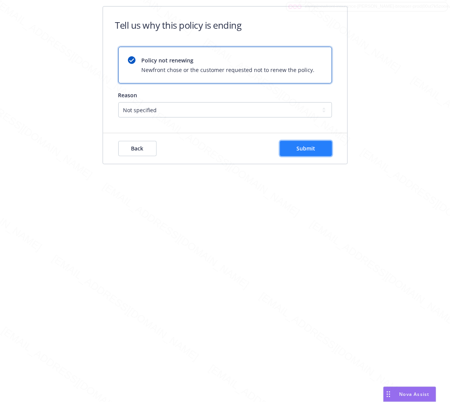
click at [321, 152] on button "Submit" at bounding box center [306, 148] width 52 height 15
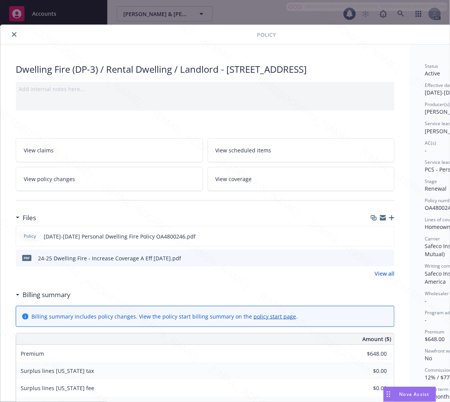
scroll to position [23, 0]
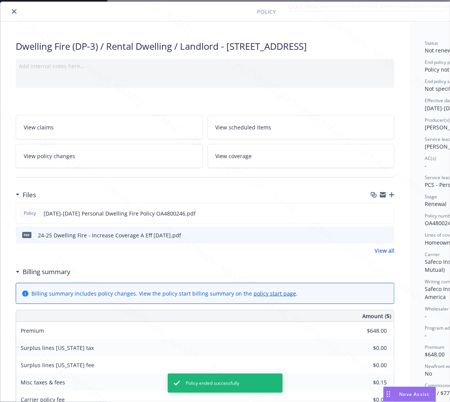
click at [16, 9] on icon "close" at bounding box center [14, 11] width 5 height 5
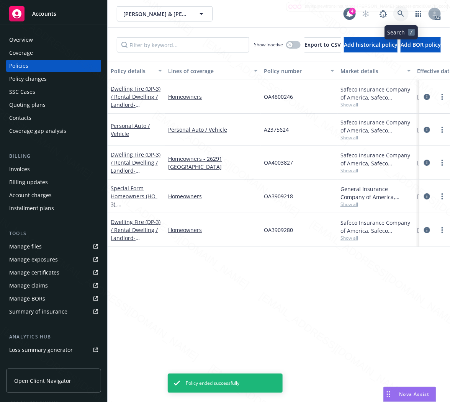
click at [400, 13] on icon at bounding box center [401, 13] width 7 height 7
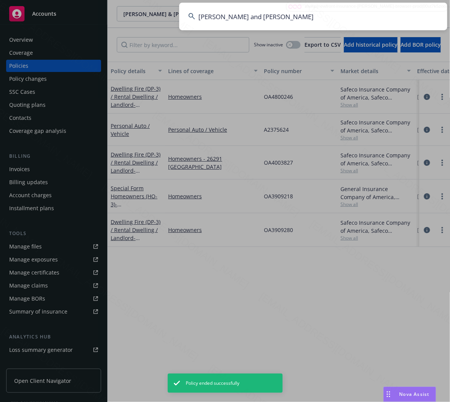
type input "[PERSON_NAME] and [PERSON_NAME]"
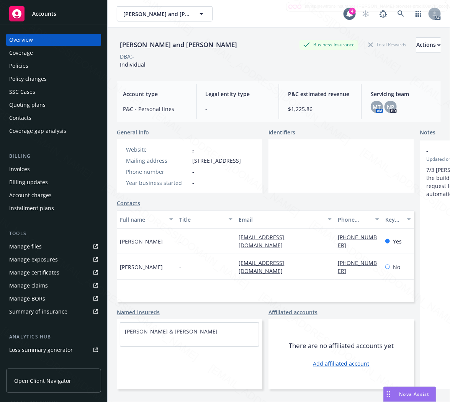
click at [21, 63] on div "Policies" at bounding box center [18, 66] width 19 height 12
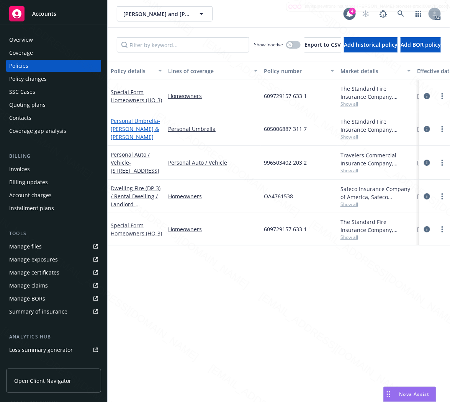
click at [131, 128] on span "- [PERSON_NAME] & [PERSON_NAME]" at bounding box center [135, 128] width 49 height 23
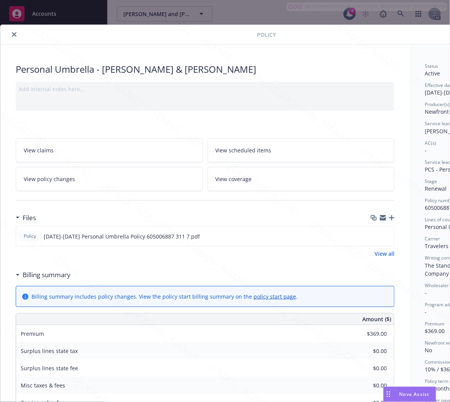
click at [62, 273] on h3 "Billing summary" at bounding box center [47, 275] width 48 height 10
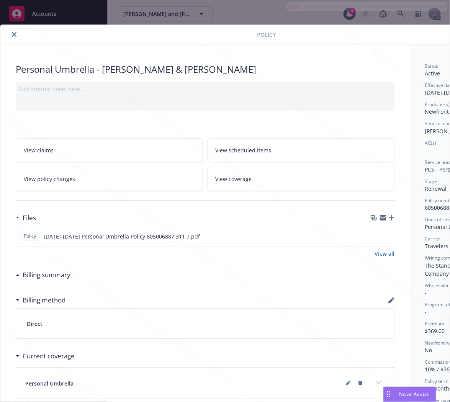
scroll to position [0, 83]
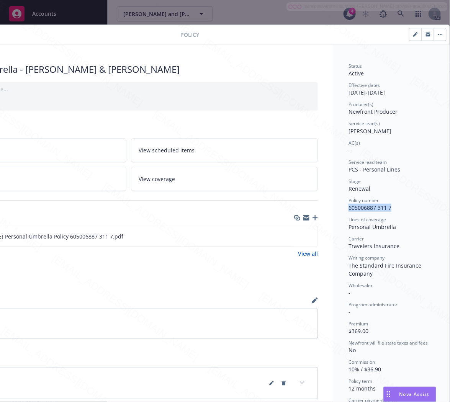
drag, startPoint x: 373, startPoint y: 207, endPoint x: 338, endPoint y: 210, distance: 35.3
click at [338, 210] on div "Status Active Effective dates [DATE] - [DATE] Producer(s) Newfront Producer Ser…" at bounding box center [391, 276] width 116 height 465
click at [295, 236] on icon "download file" at bounding box center [297, 235] width 5 height 5
click at [438, 34] on icon "button" at bounding box center [438, 34] width 1 height 1
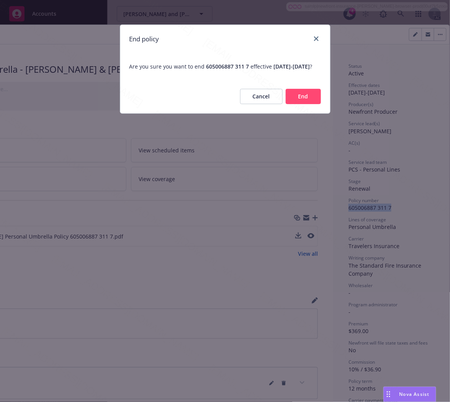
click at [304, 104] on button "End" at bounding box center [303, 96] width 35 height 15
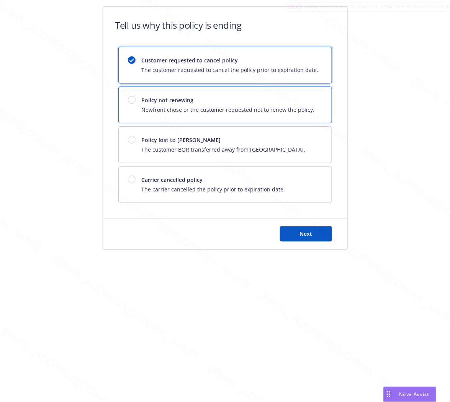
click at [304, 107] on span "Newfront chose or the customer requested not to renew the policy." at bounding box center [228, 110] width 173 height 8
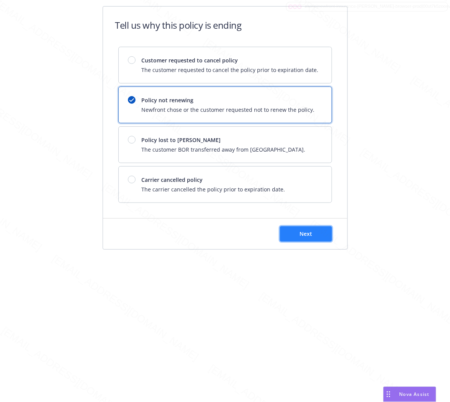
click at [298, 229] on button "Next" at bounding box center [306, 233] width 52 height 15
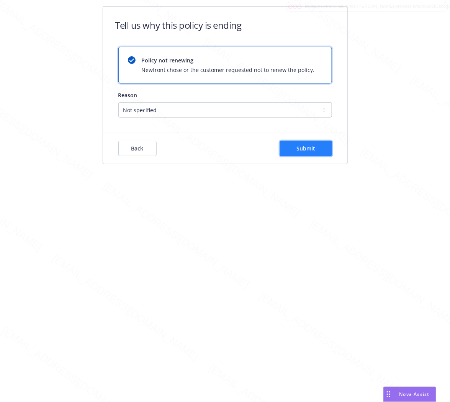
click at [307, 149] on span "Submit" at bounding box center [305, 148] width 19 height 7
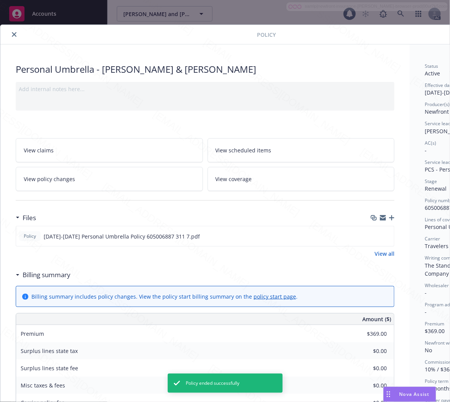
scroll to position [23, 0]
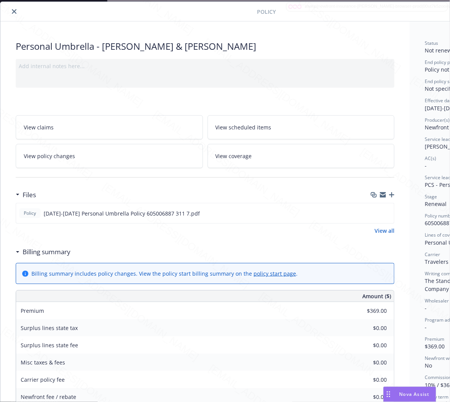
click at [15, 10] on icon "close" at bounding box center [14, 11] width 5 height 5
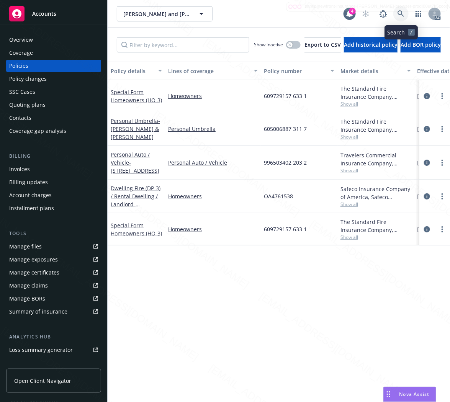
click at [398, 11] on icon at bounding box center [401, 13] width 7 height 7
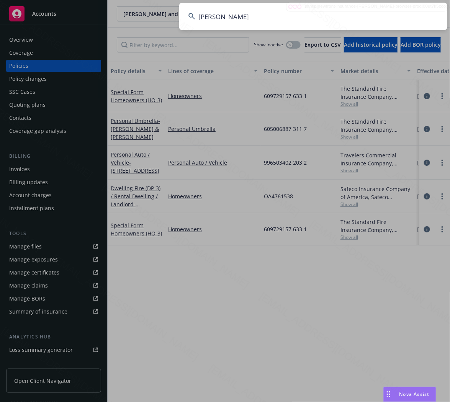
type input "[PERSON_NAME]"
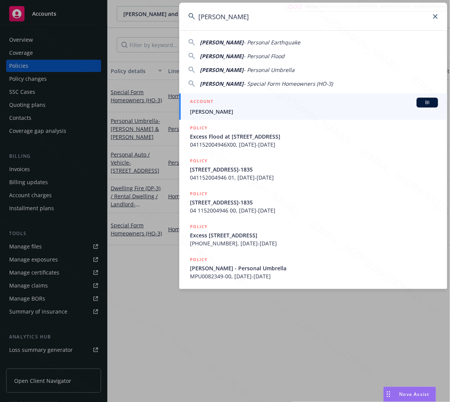
click at [316, 20] on input "[PERSON_NAME]" at bounding box center [313, 17] width 268 height 28
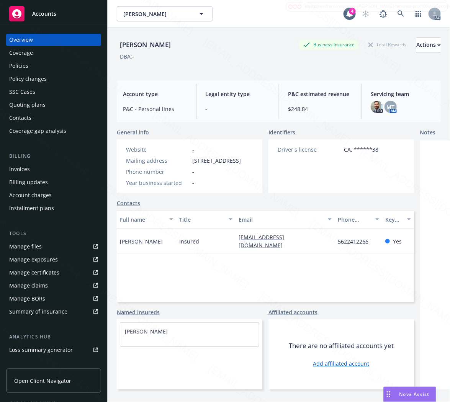
click at [26, 64] on div "Policies" at bounding box center [18, 66] width 19 height 12
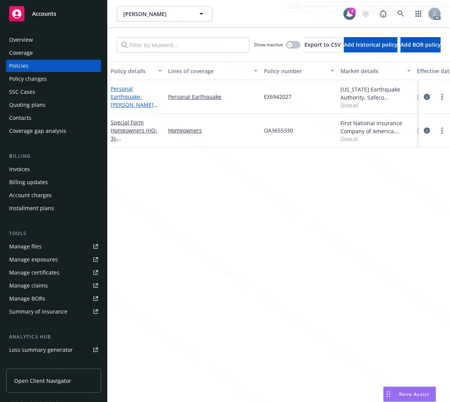
click at [120, 97] on link "Personal Earthquake - [PERSON_NAME] 2025 Earthquake Safeco EX6942027" at bounding box center [134, 104] width 46 height 39
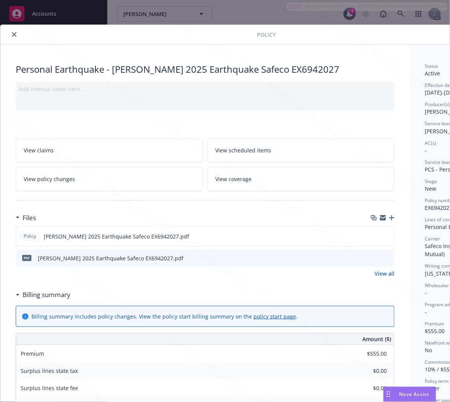
click at [93, 174] on link "View policy changes" at bounding box center [109, 179] width 187 height 24
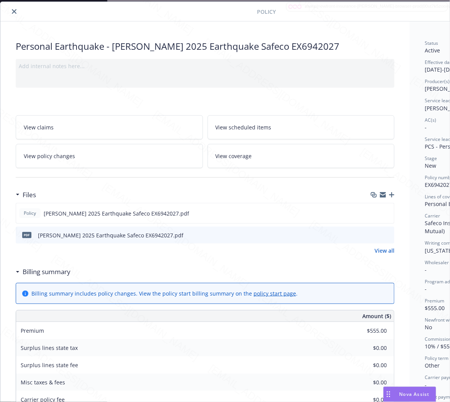
click at [40, 272] on h3 "Billing summary" at bounding box center [47, 272] width 48 height 10
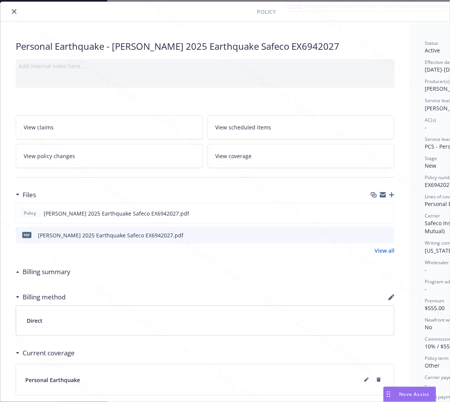
scroll to position [23, 83]
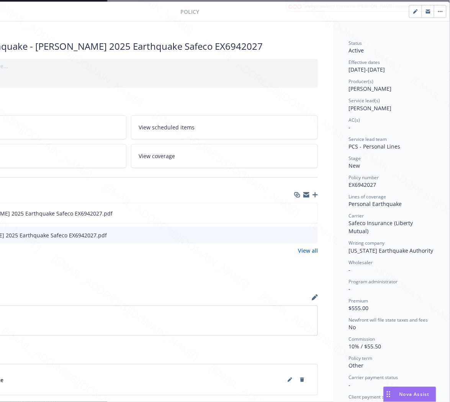
click at [360, 186] on span "EX6942027" at bounding box center [363, 184] width 28 height 7
click at [61, 7] on div at bounding box center [54, 11] width 254 height 9
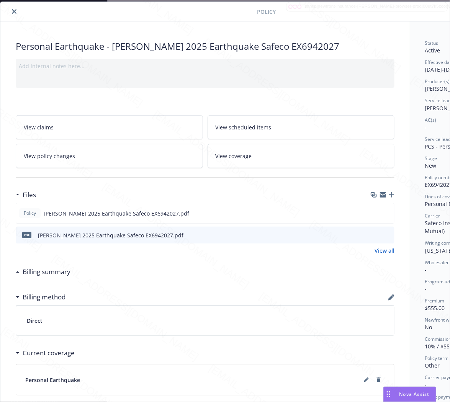
click at [13, 12] on icon "close" at bounding box center [14, 11] width 5 height 5
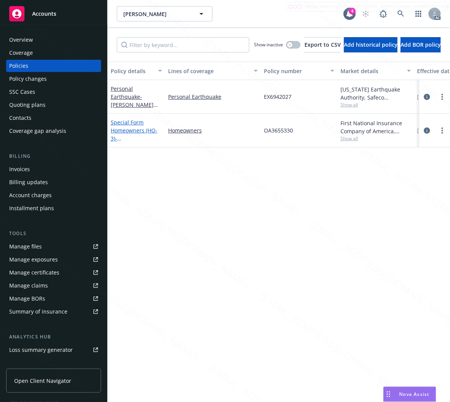
click at [122, 131] on link "Special Form Homeowners (HO-3) - [STREET_ADDRESS]-1835" at bounding box center [136, 138] width 51 height 39
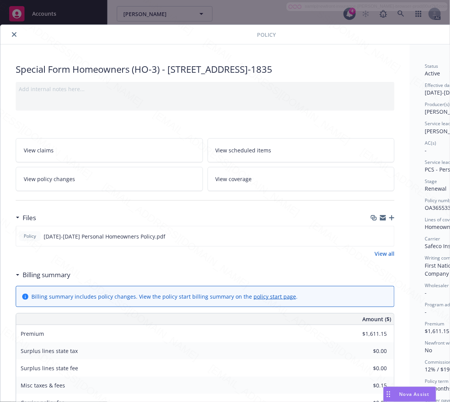
click at [38, 277] on h3 "Billing summary" at bounding box center [47, 275] width 48 height 10
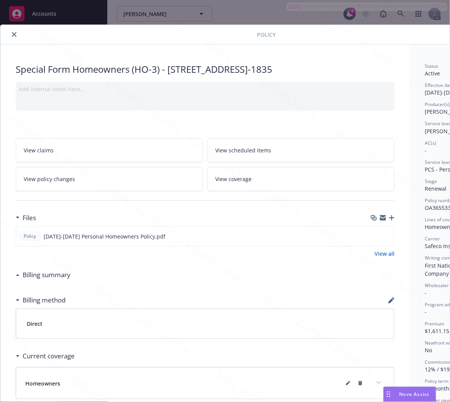
scroll to position [0, 83]
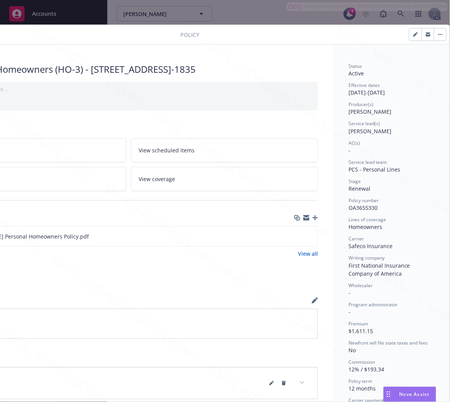
click at [355, 204] on span "OA3655330" at bounding box center [363, 207] width 29 height 7
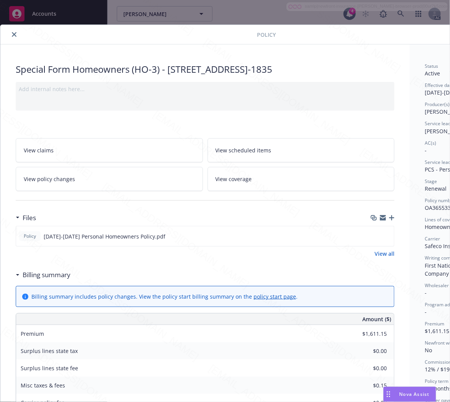
click at [43, 275] on h3 "Billing summary" at bounding box center [47, 275] width 48 height 10
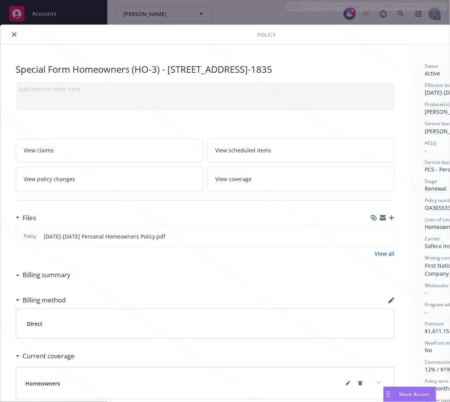
scroll to position [0, 83]
